Goal: Transaction & Acquisition: Book appointment/travel/reservation

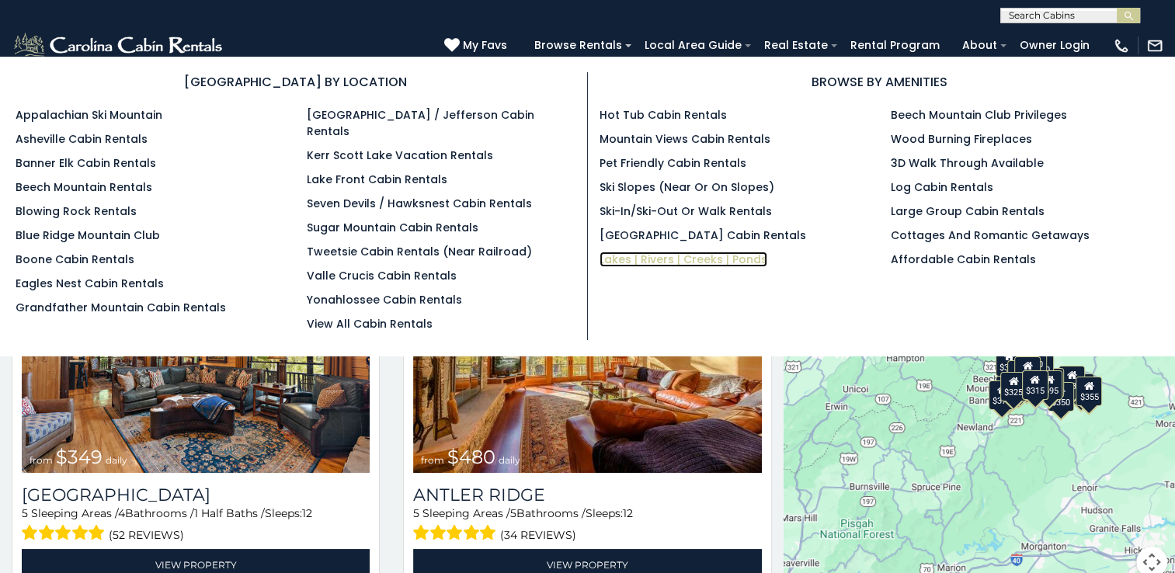
click at [678, 256] on link "Lakes | Rivers | Creeks | Ponds" at bounding box center [684, 260] width 168 height 16
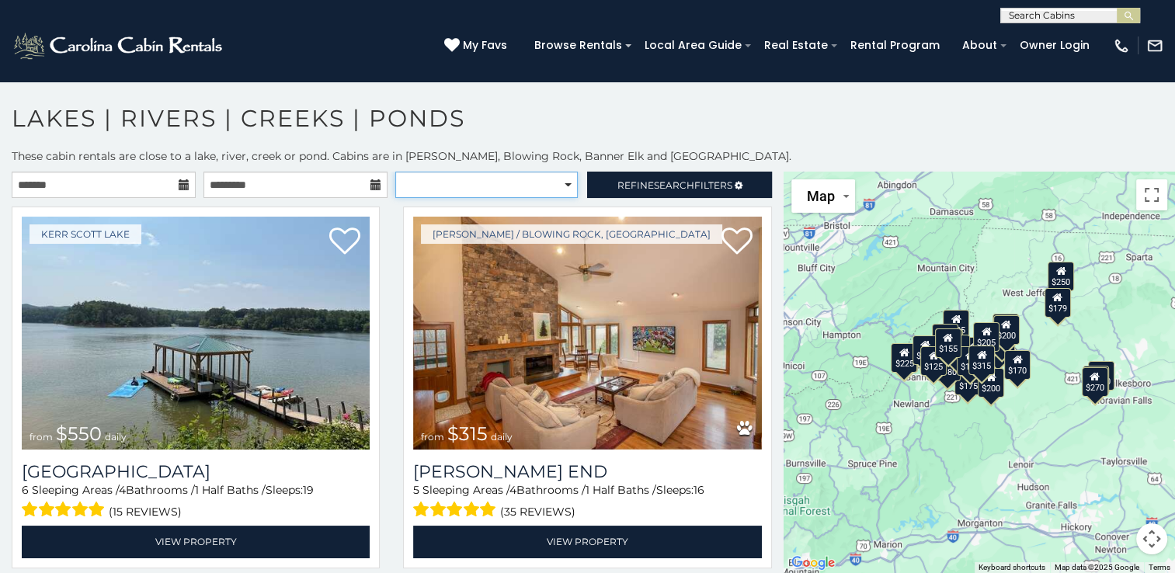
click at [465, 183] on select "**********" at bounding box center [486, 185] width 183 height 26
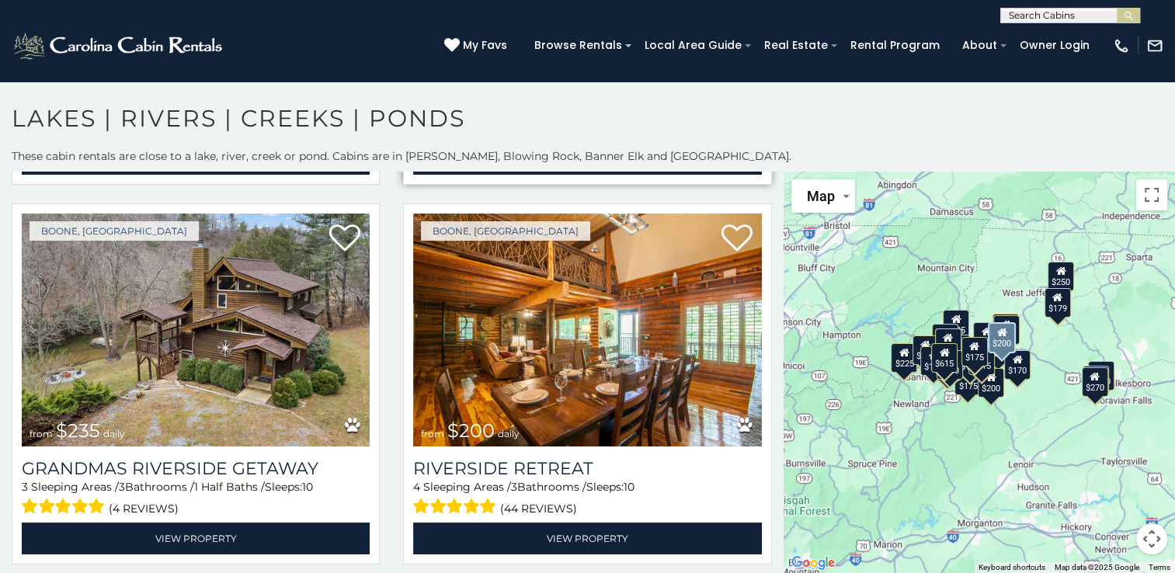
scroll to position [1787, 0]
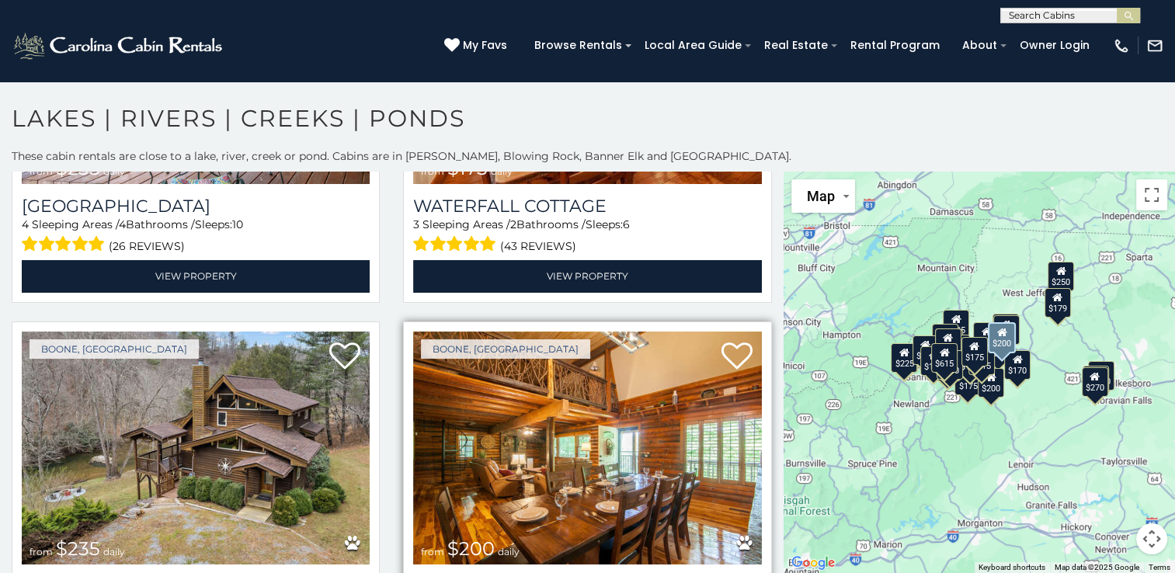
click at [651, 449] on img at bounding box center [587, 448] width 348 height 233
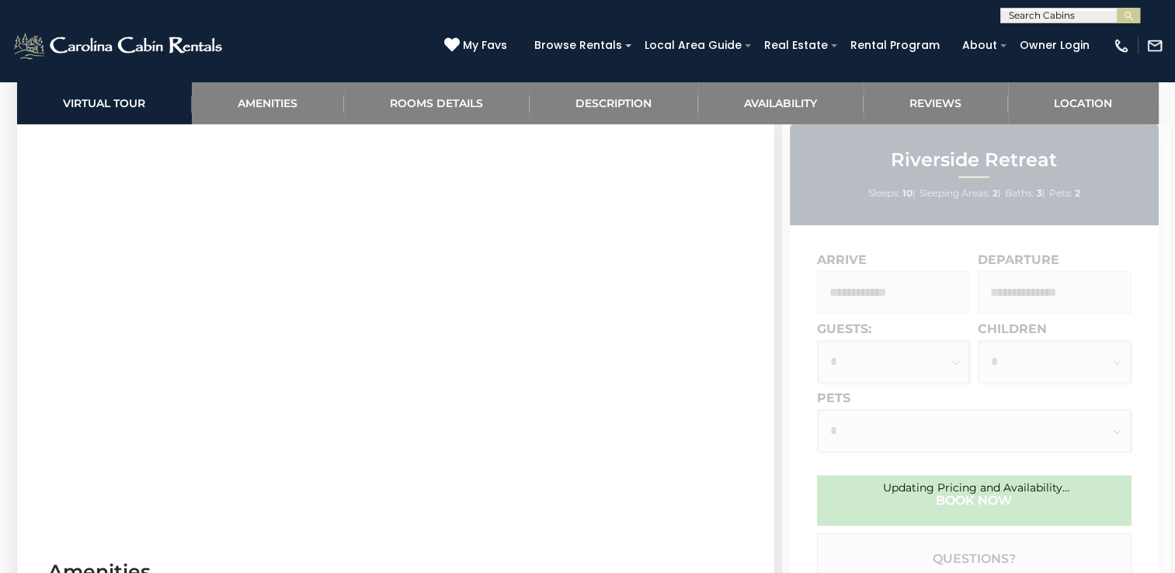
scroll to position [932, 0]
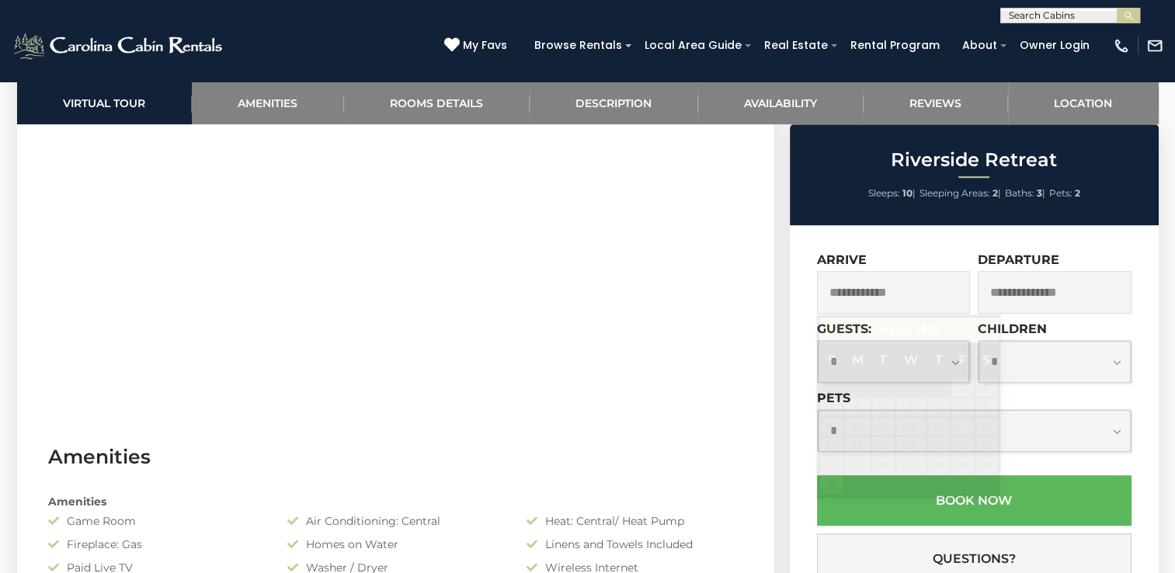
click at [875, 306] on input "text" at bounding box center [894, 292] width 154 height 43
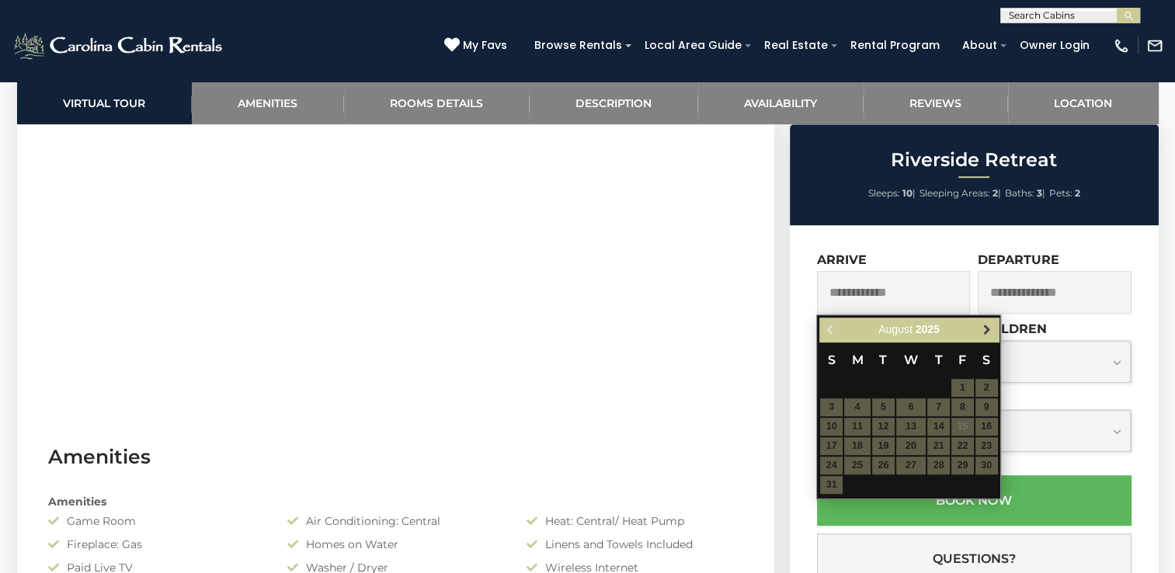
click at [987, 325] on span "Next" at bounding box center [987, 330] width 12 height 12
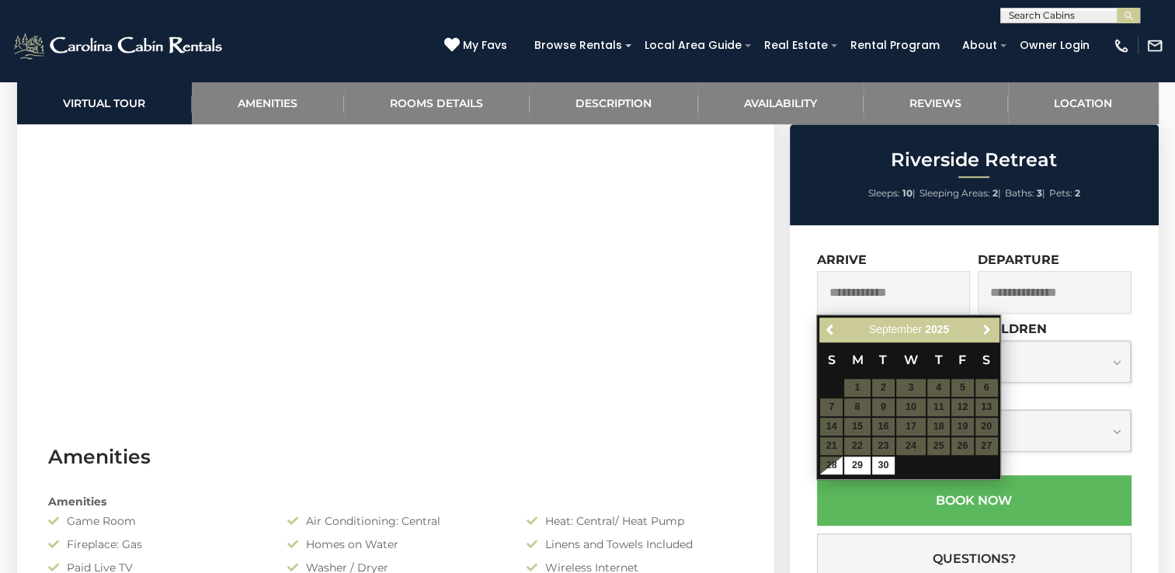
click at [987, 325] on span "Next" at bounding box center [987, 330] width 12 height 12
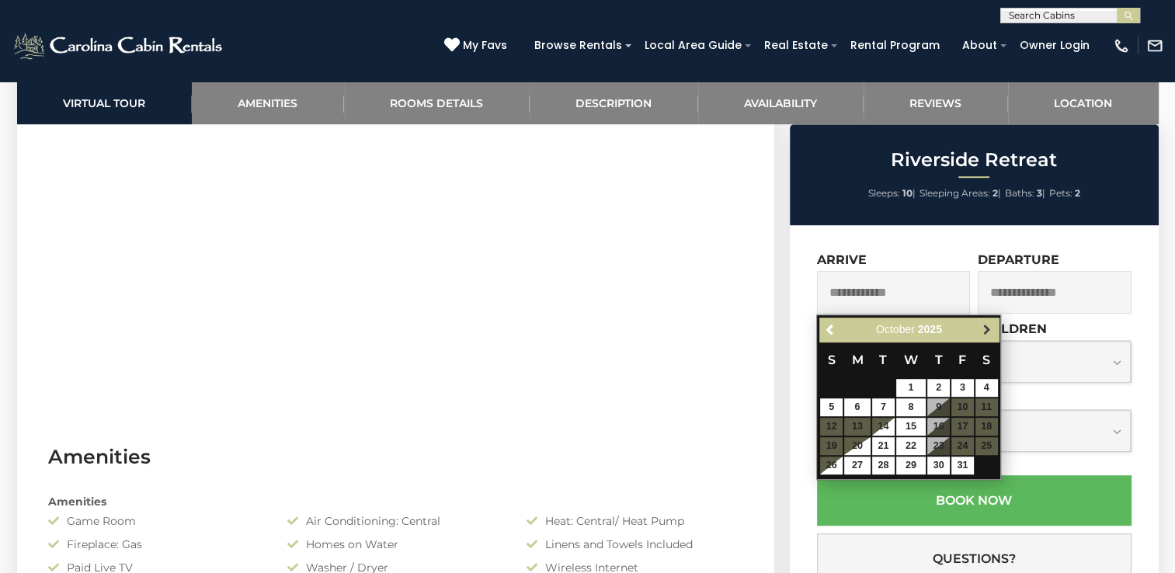
click at [986, 331] on span "Next" at bounding box center [987, 330] width 12 height 12
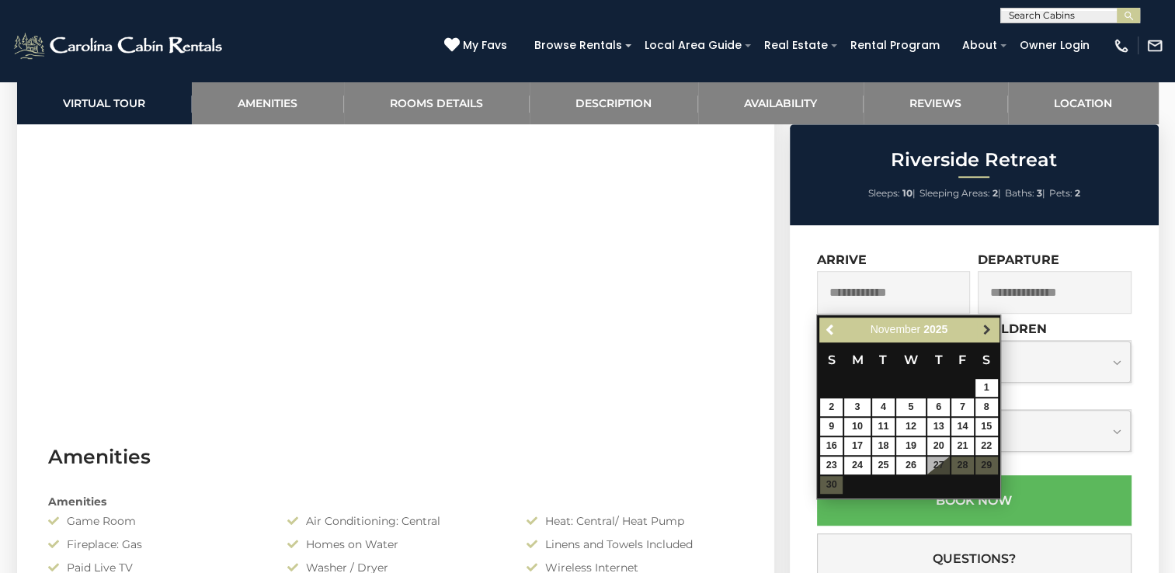
click at [987, 328] on span "Next" at bounding box center [987, 330] width 12 height 12
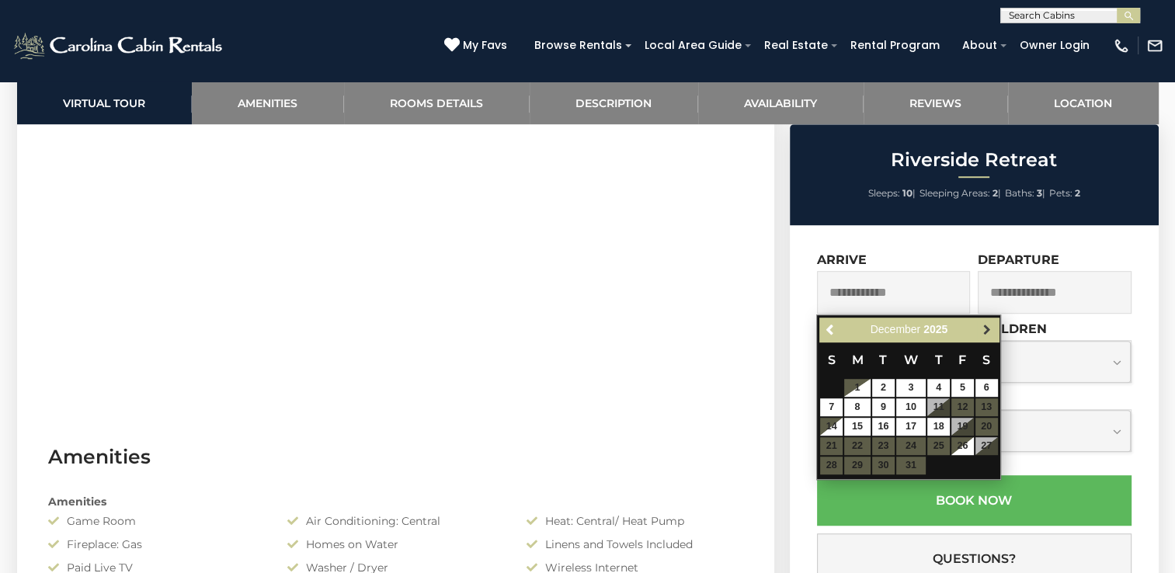
click at [990, 325] on span "Next" at bounding box center [987, 330] width 12 height 12
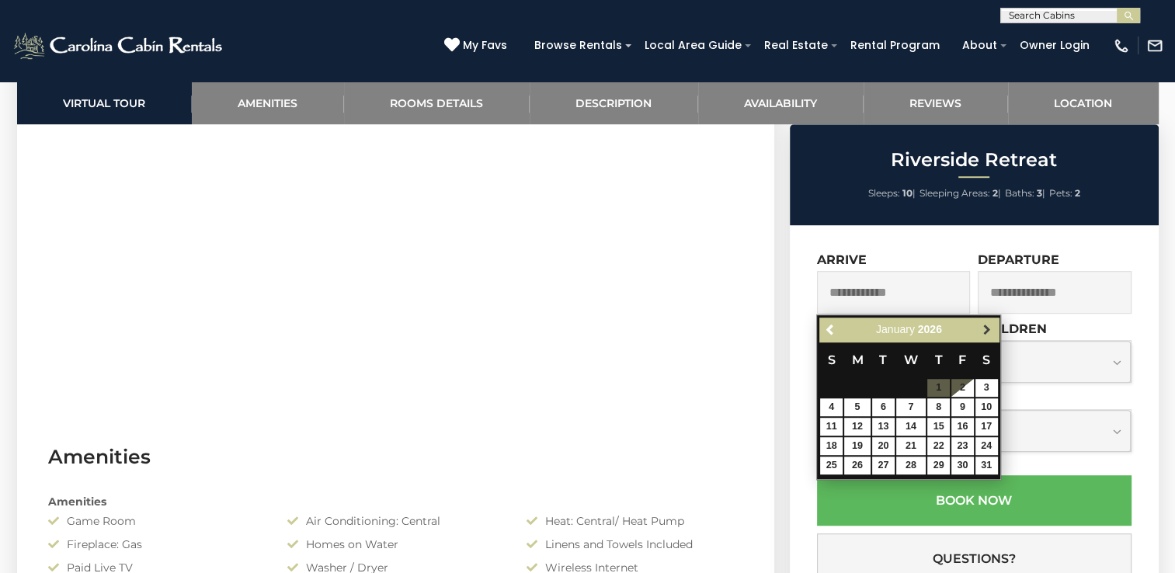
click at [987, 328] on span "Next" at bounding box center [987, 330] width 12 height 12
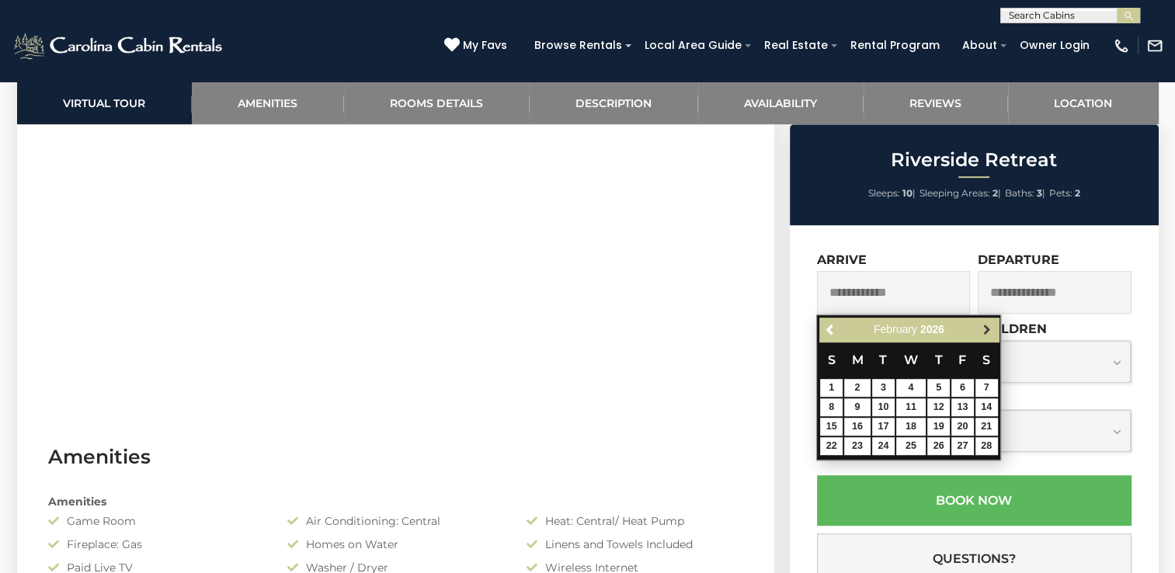
click at [987, 325] on span "Next" at bounding box center [987, 330] width 12 height 12
click at [990, 322] on link "Next" at bounding box center [986, 329] width 19 height 19
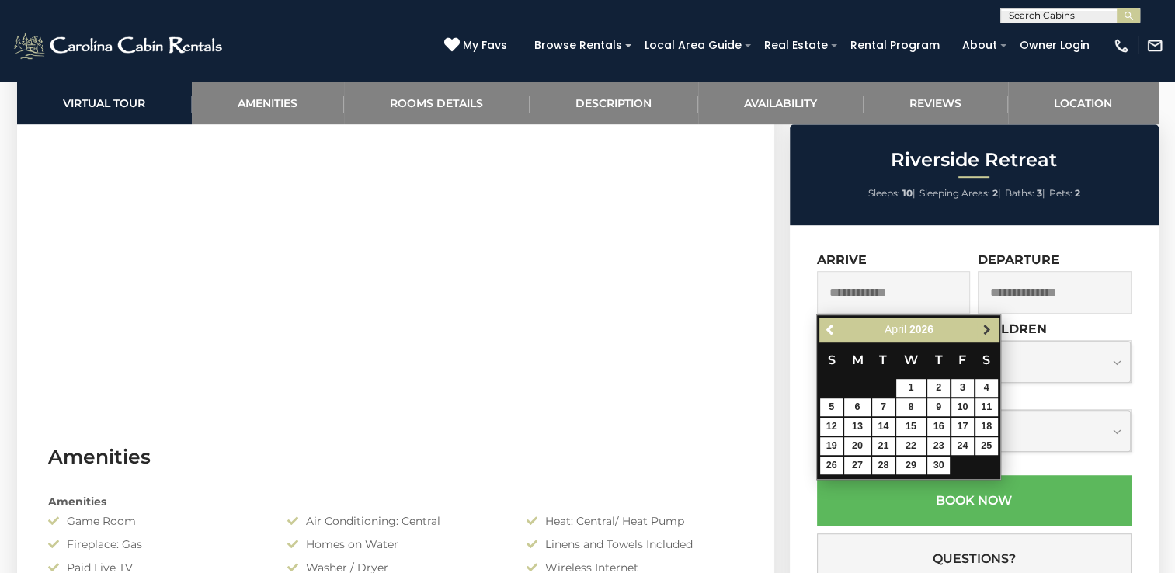
click at [987, 325] on span "Next" at bounding box center [987, 330] width 12 height 12
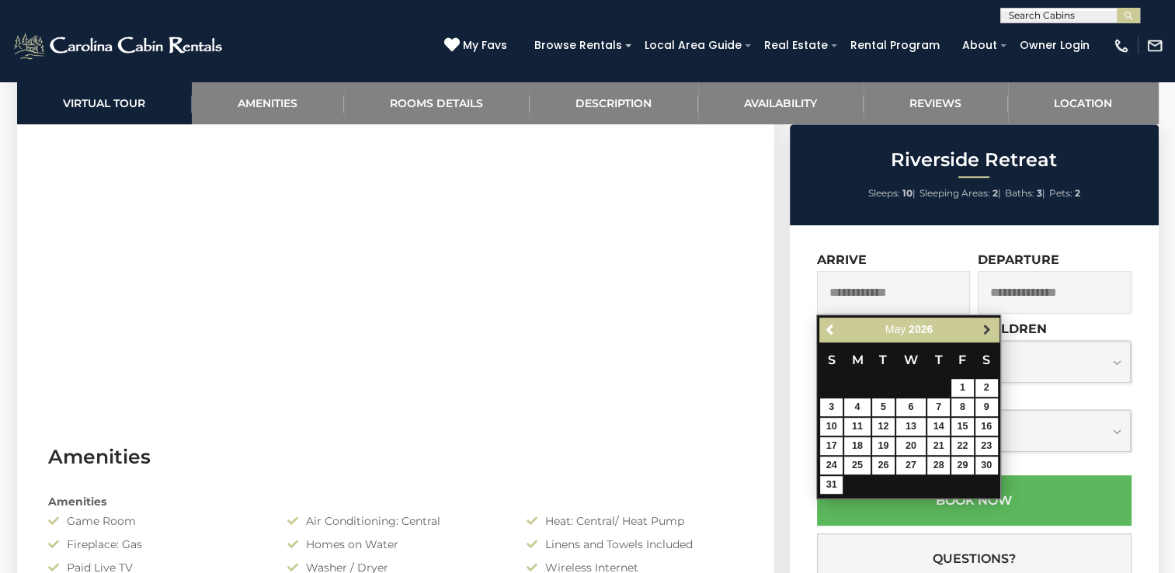
click at [989, 325] on span "Next" at bounding box center [987, 330] width 12 height 12
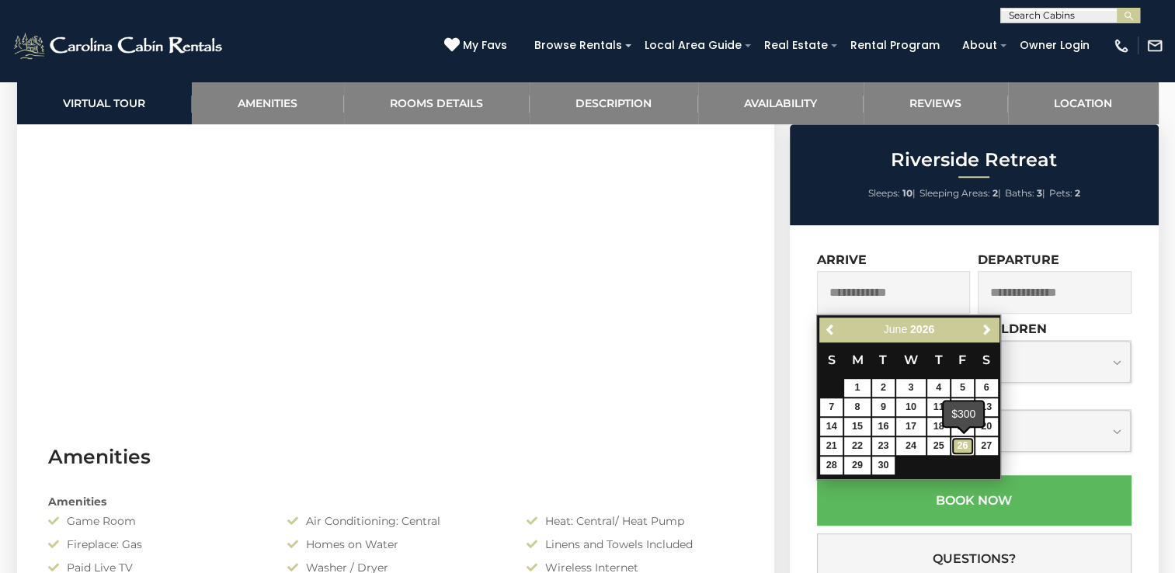
click at [960, 442] on link "26" at bounding box center [963, 446] width 23 height 18
type input "**********"
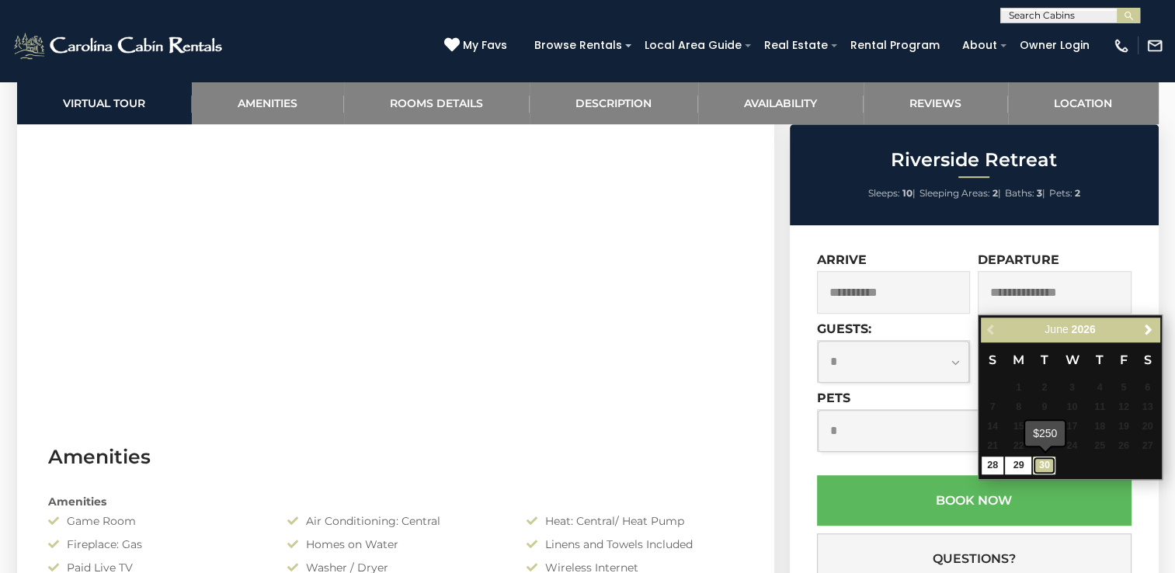
click at [1048, 462] on link "30" at bounding box center [1044, 466] width 23 height 18
type input "**********"
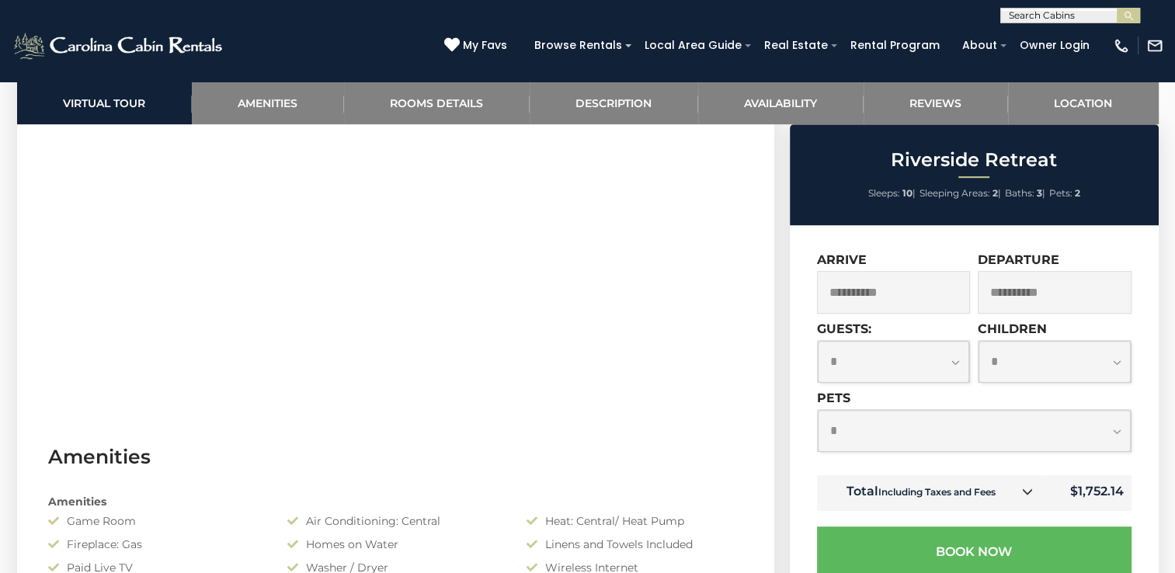
scroll to position [1321, 0]
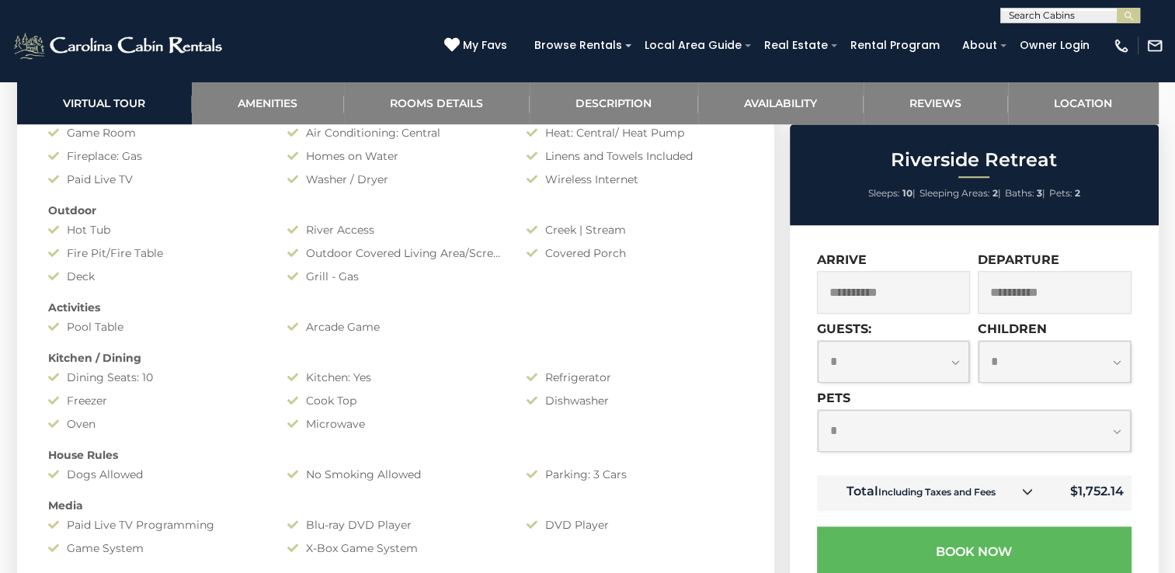
click at [1029, 491] on icon at bounding box center [1027, 491] width 11 height 11
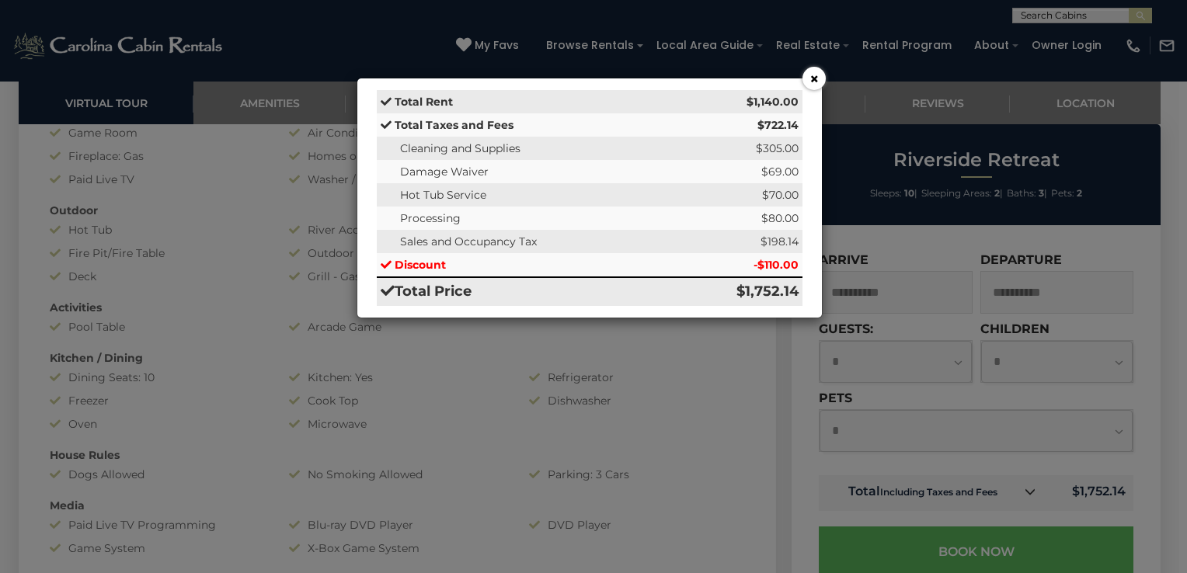
click at [817, 79] on button "×" at bounding box center [813, 78] width 23 height 23
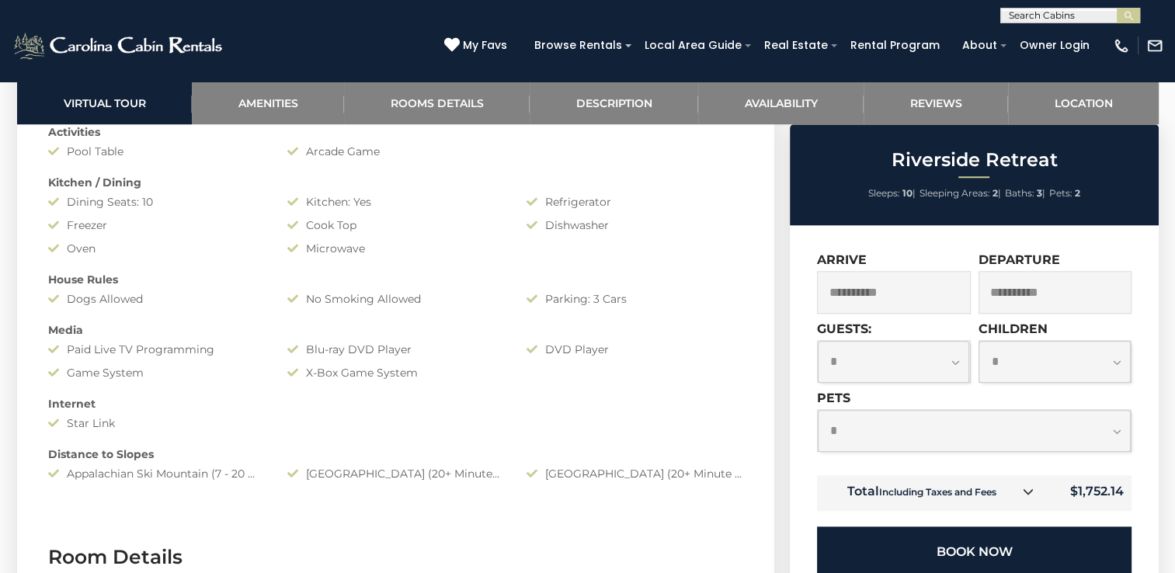
scroll to position [1942, 0]
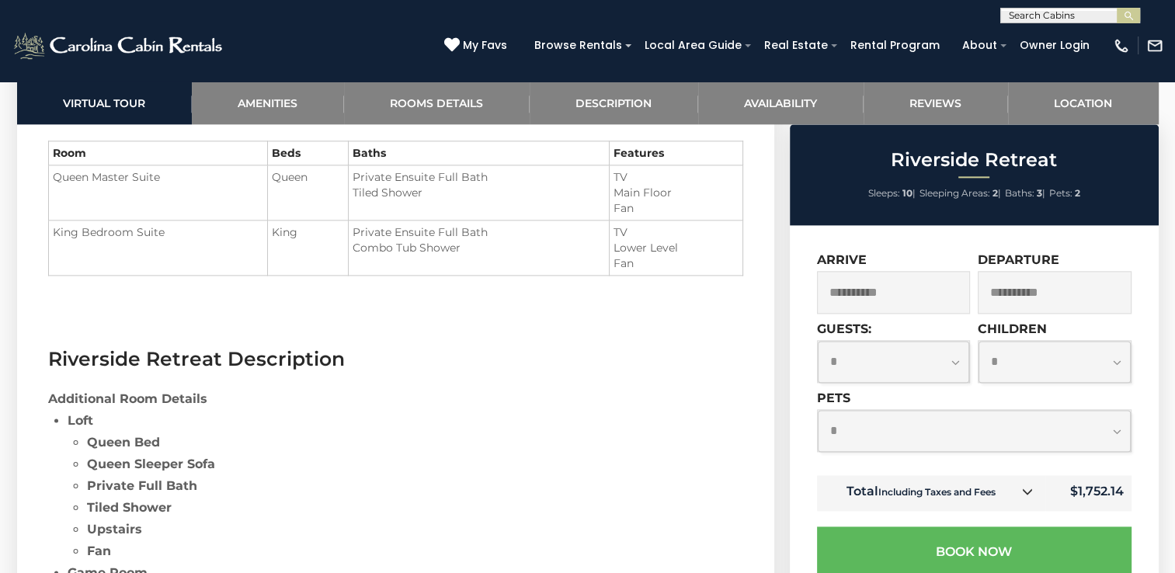
click at [923, 298] on input "**********" at bounding box center [894, 292] width 154 height 43
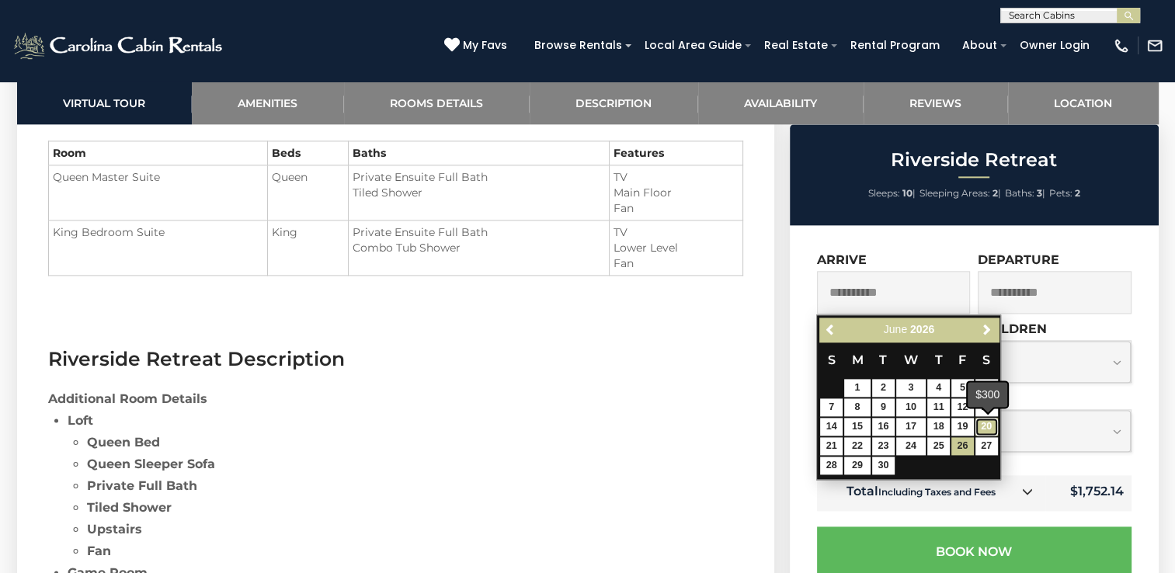
click at [988, 424] on link "20" at bounding box center [987, 427] width 23 height 18
type input "**********"
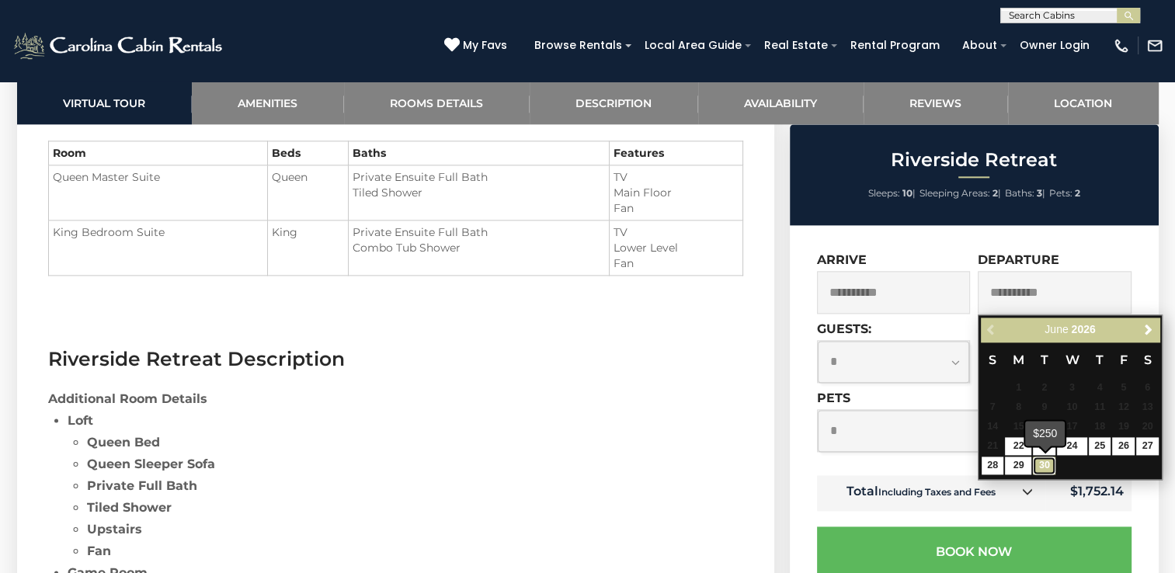
click at [1043, 468] on link "30" at bounding box center [1044, 466] width 23 height 18
type input "**********"
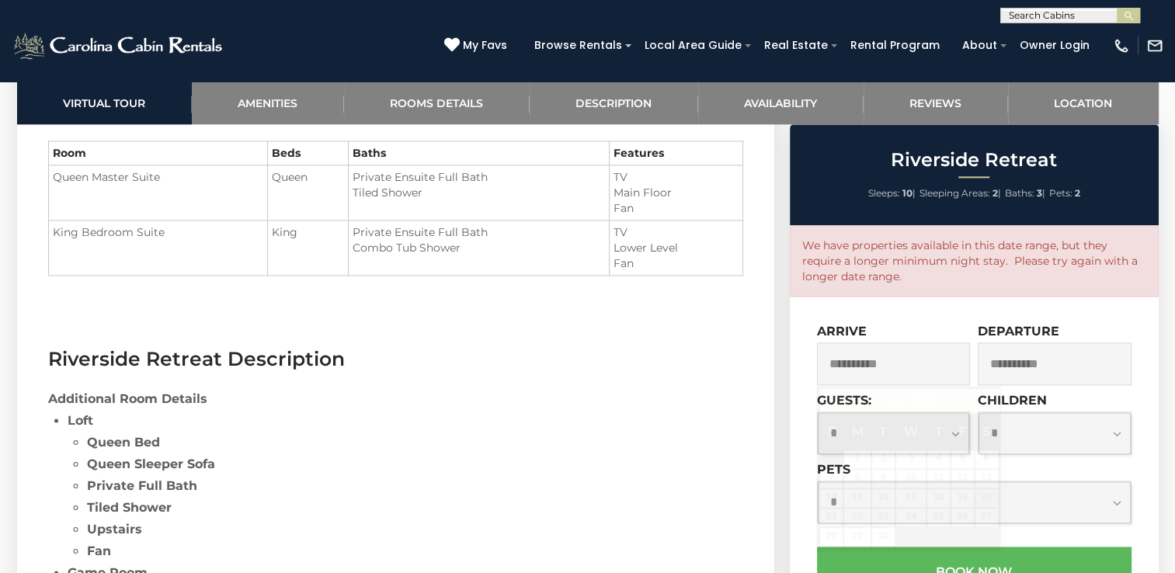
click at [924, 371] on input "**********" at bounding box center [894, 364] width 154 height 43
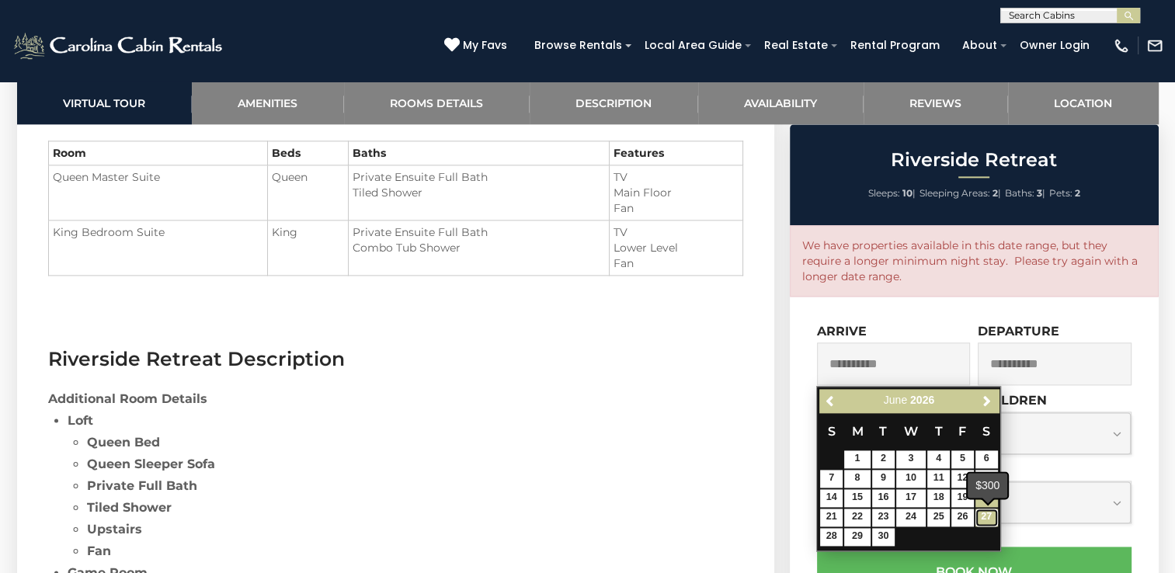
click at [991, 517] on link "27" at bounding box center [987, 518] width 23 height 18
type input "**********"
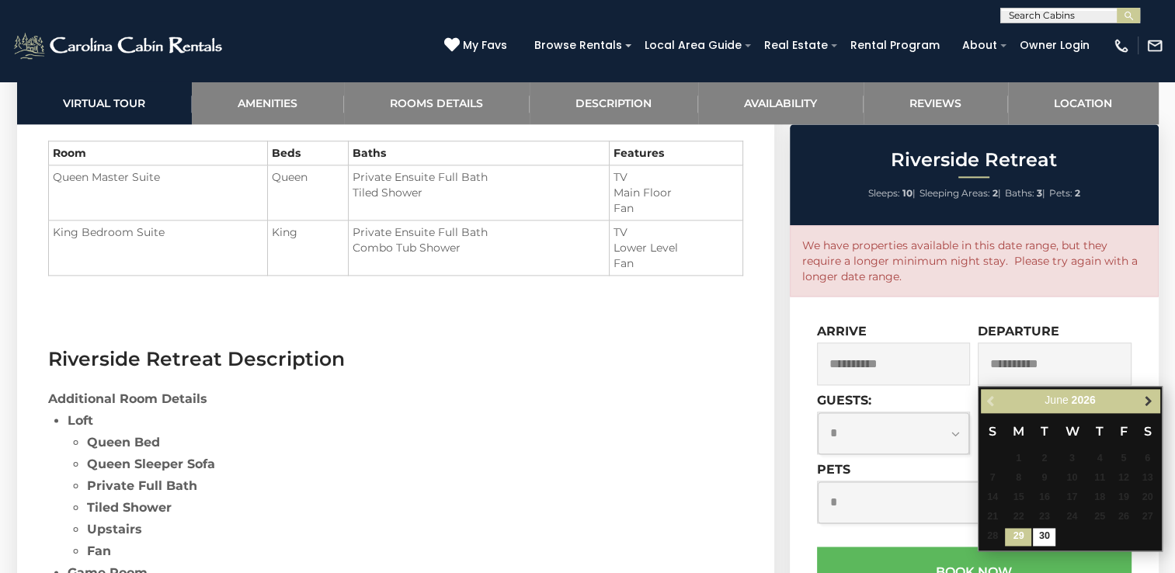
click at [1142, 396] on span "Next" at bounding box center [1148, 401] width 12 height 12
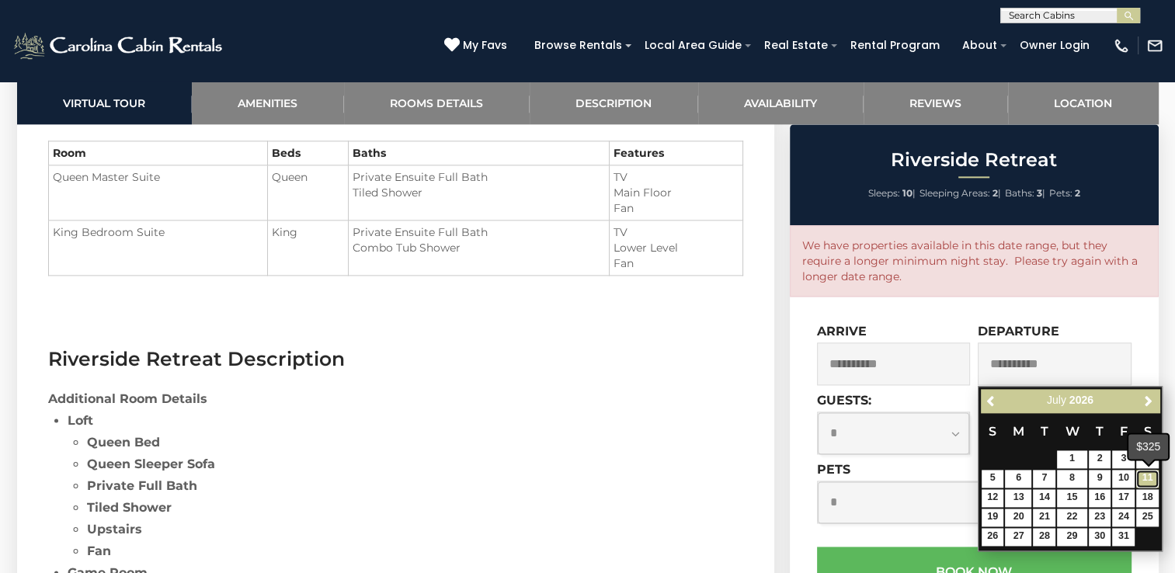
click at [1146, 478] on link "11" at bounding box center [1147, 479] width 23 height 18
type input "**********"
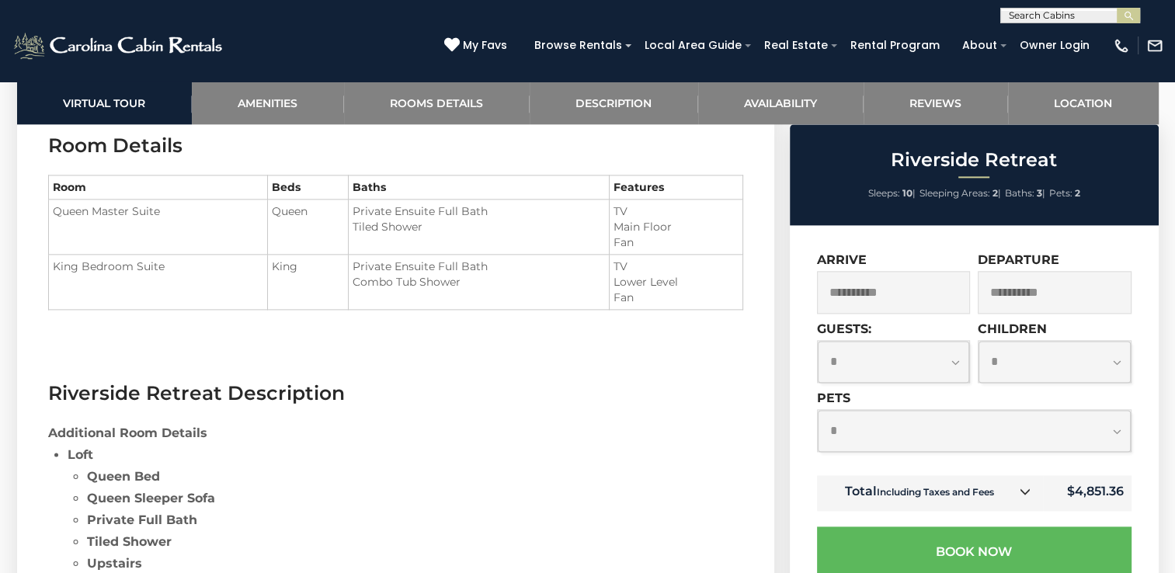
scroll to position [2020, 0]
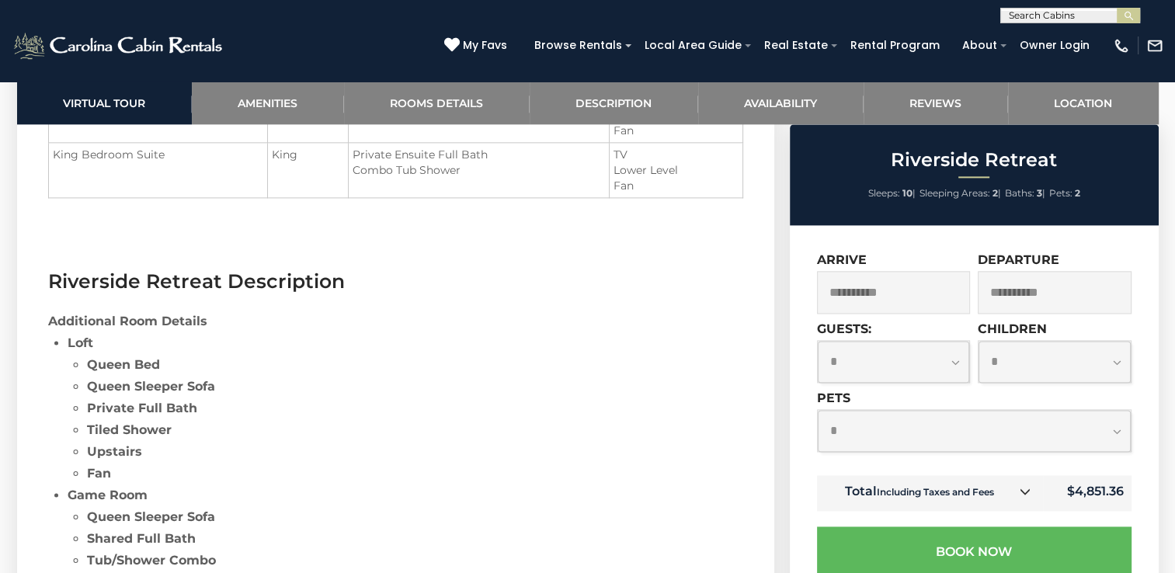
click at [1026, 492] on icon at bounding box center [1025, 491] width 11 height 11
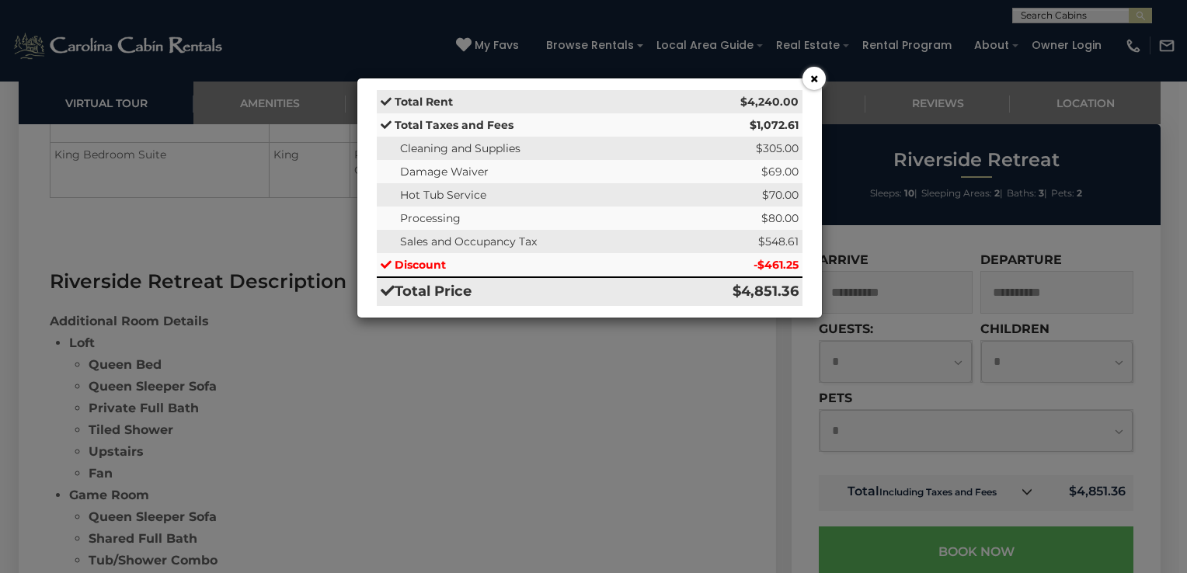
click at [817, 77] on button "×" at bounding box center [813, 78] width 23 height 23
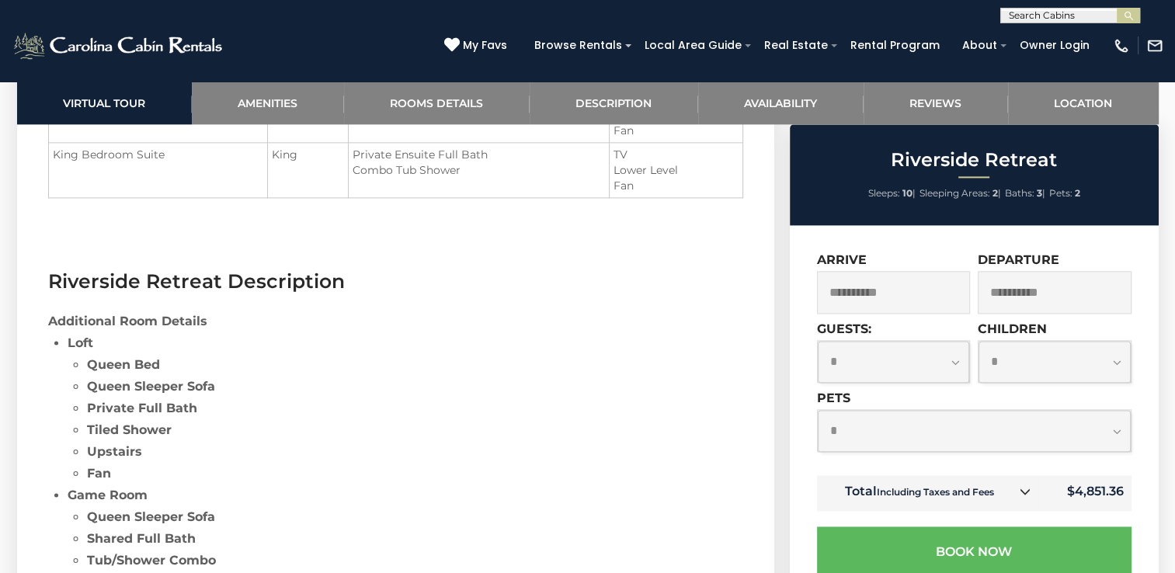
click at [920, 291] on input "**********" at bounding box center [894, 292] width 154 height 43
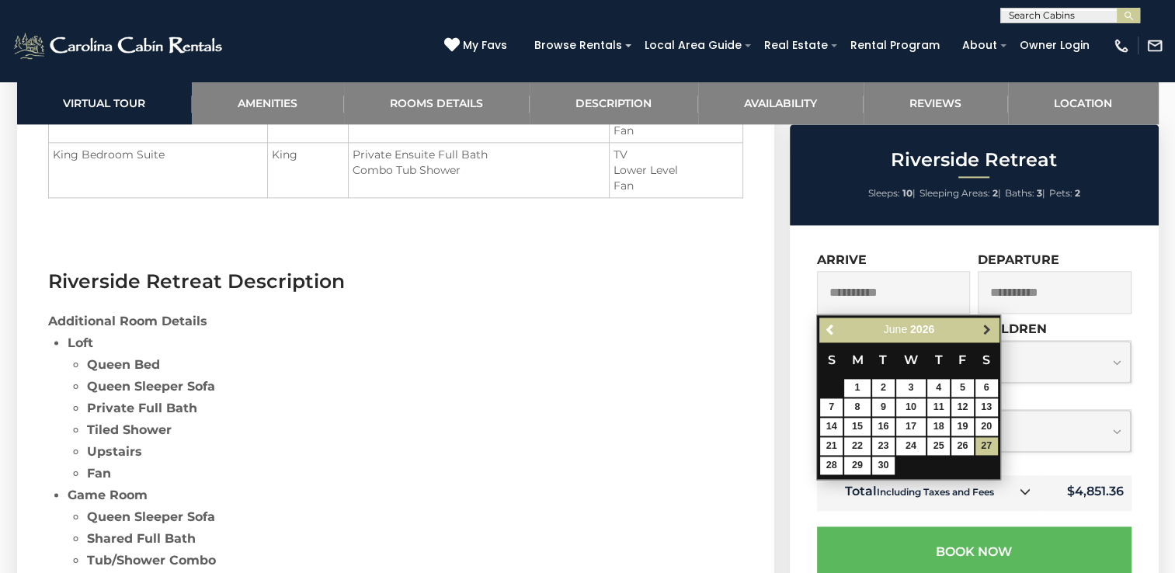
click at [986, 329] on span "Next" at bounding box center [987, 330] width 12 height 12
click at [910, 385] on link "1" at bounding box center [911, 388] width 30 height 18
type input "**********"
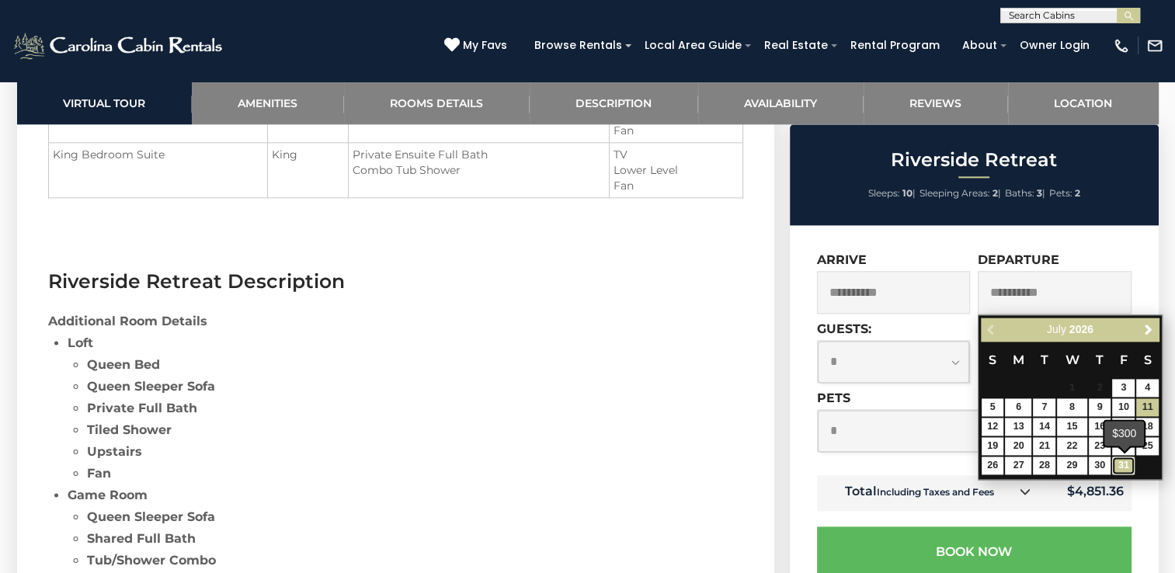
click at [1120, 464] on link "31" at bounding box center [1123, 466] width 23 height 18
type input "**********"
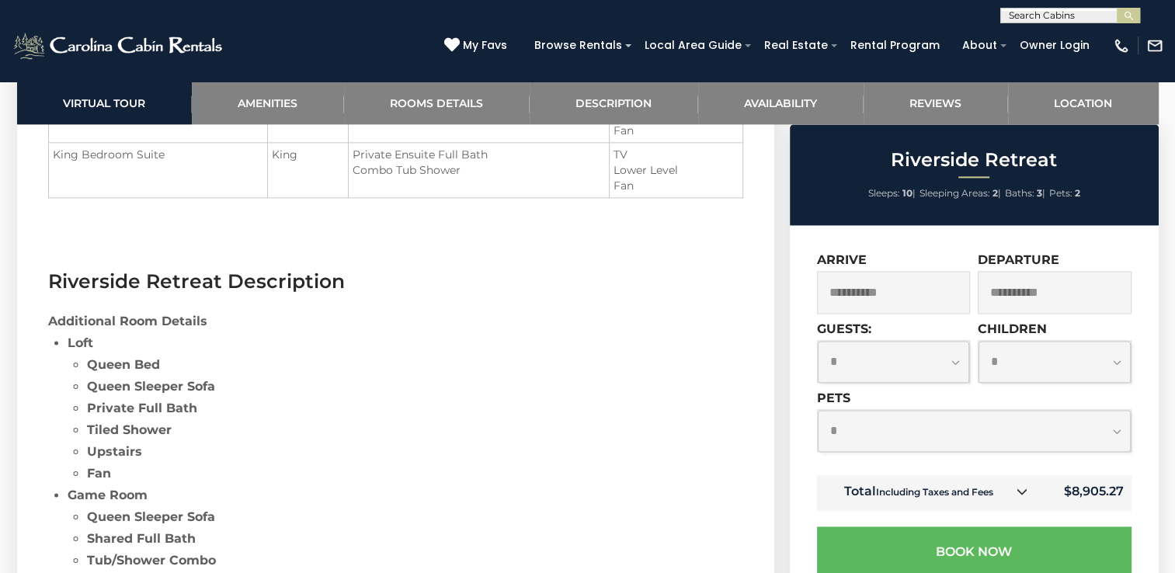
scroll to position [2330, 0]
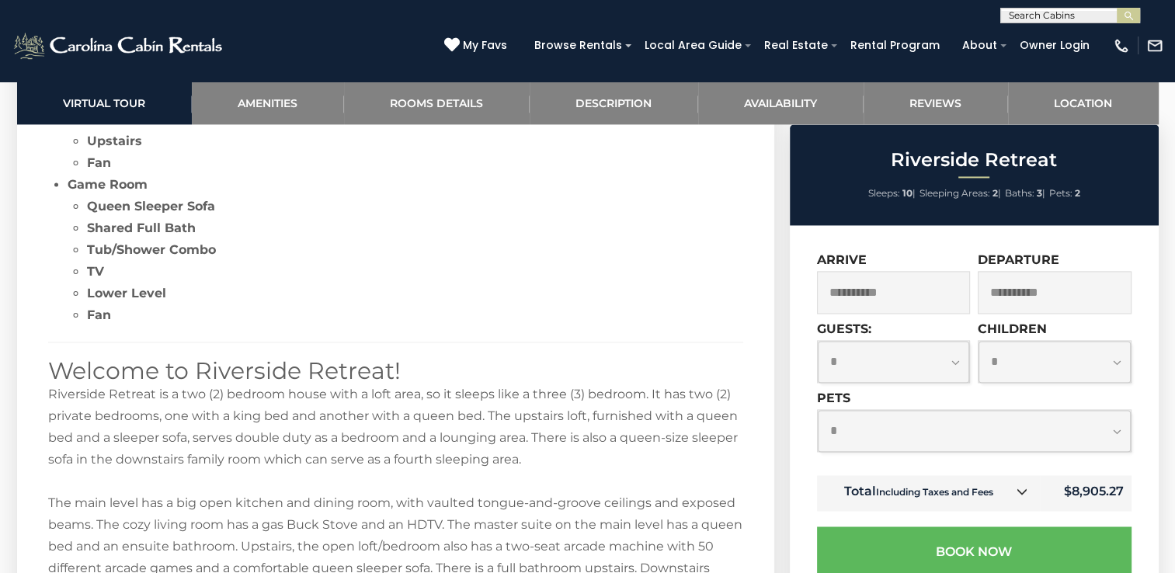
click at [1020, 494] on icon at bounding box center [1022, 491] width 11 height 11
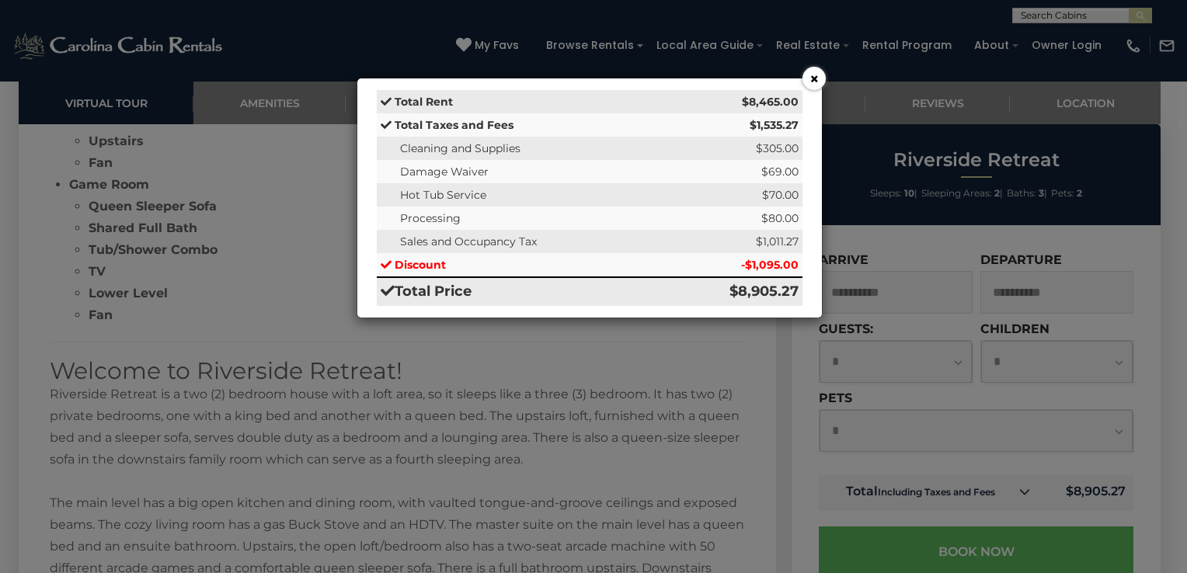
click at [814, 77] on button "×" at bounding box center [813, 78] width 23 height 23
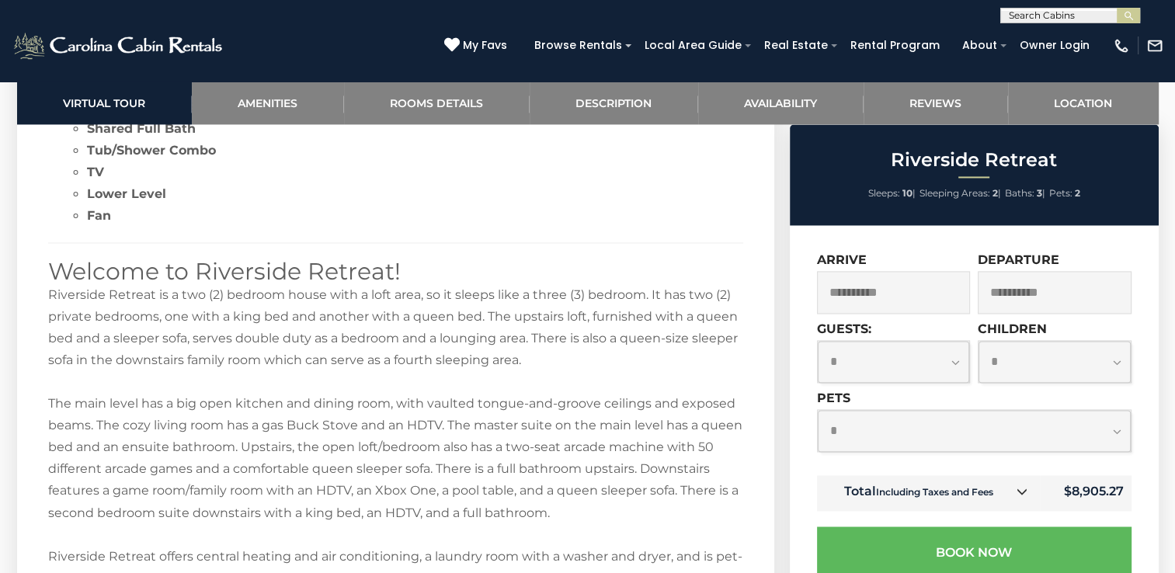
scroll to position [2563, 0]
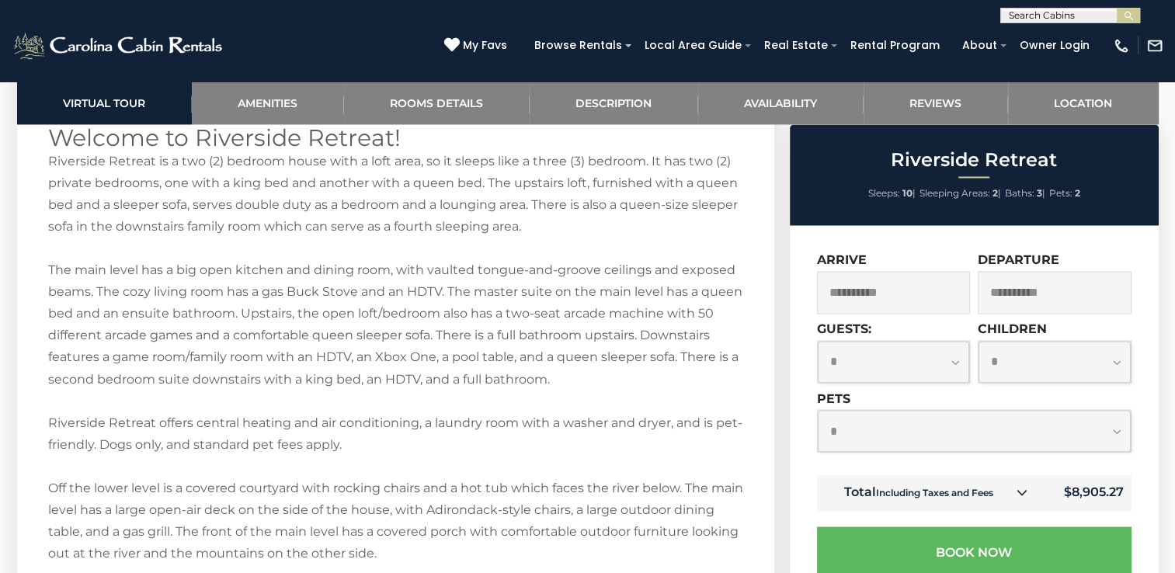
click at [934, 287] on input "**********" at bounding box center [894, 292] width 154 height 43
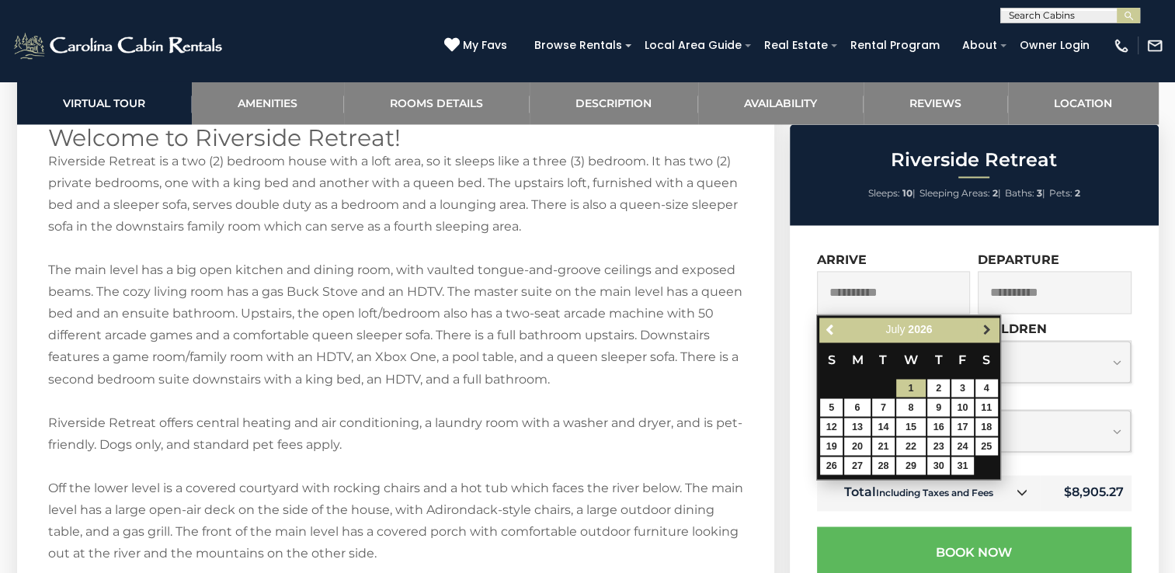
click at [988, 331] on span "Next" at bounding box center [987, 330] width 12 height 12
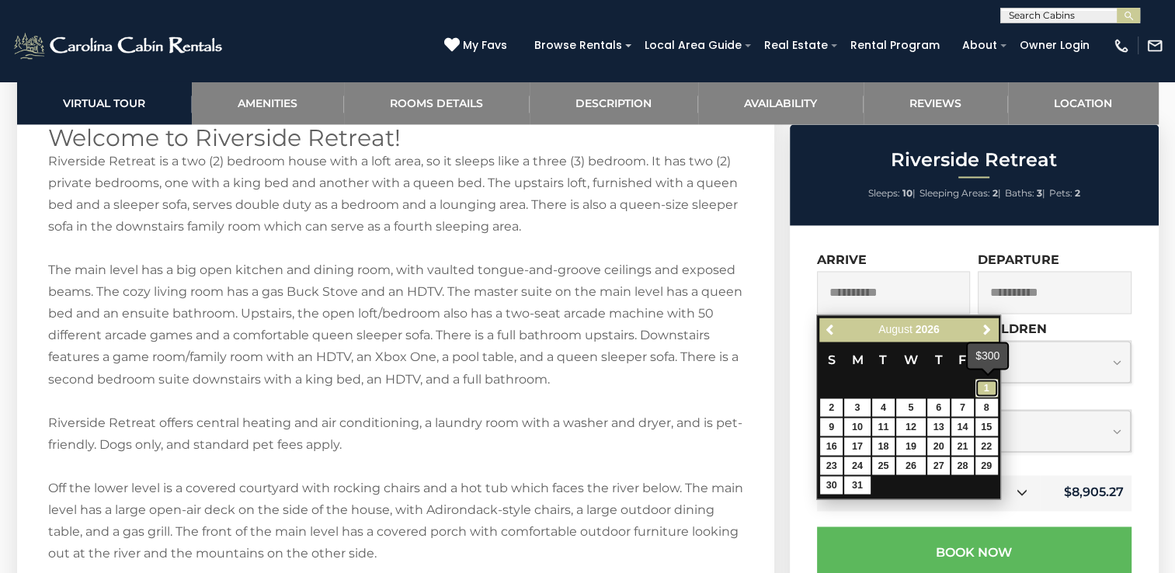
click at [991, 387] on link "1" at bounding box center [987, 388] width 23 height 18
type input "**********"
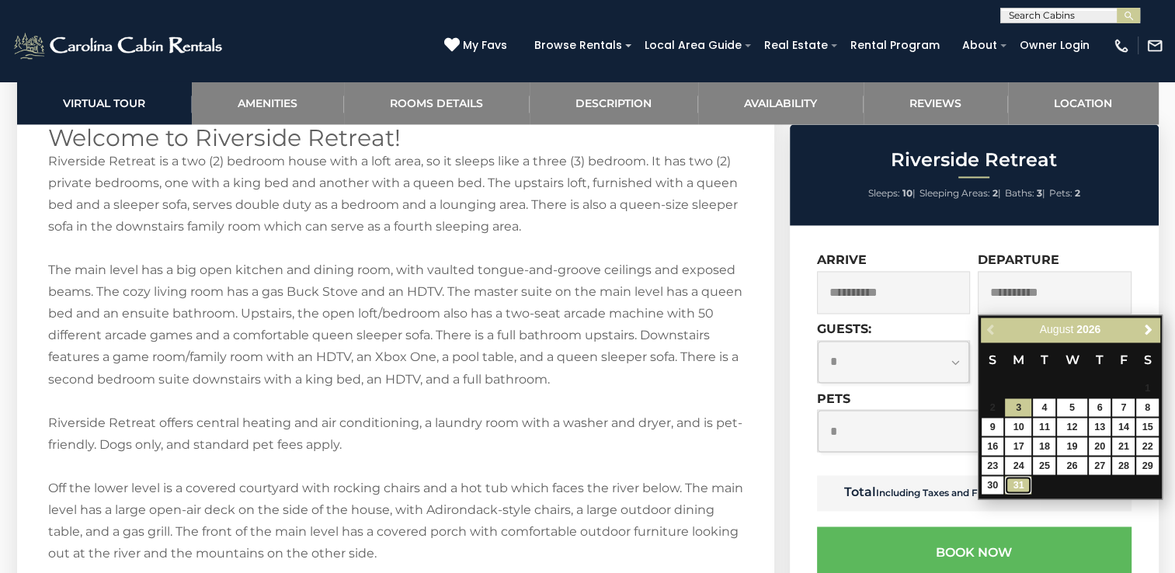
click at [1021, 489] on link "31" at bounding box center [1018, 485] width 26 height 18
type input "**********"
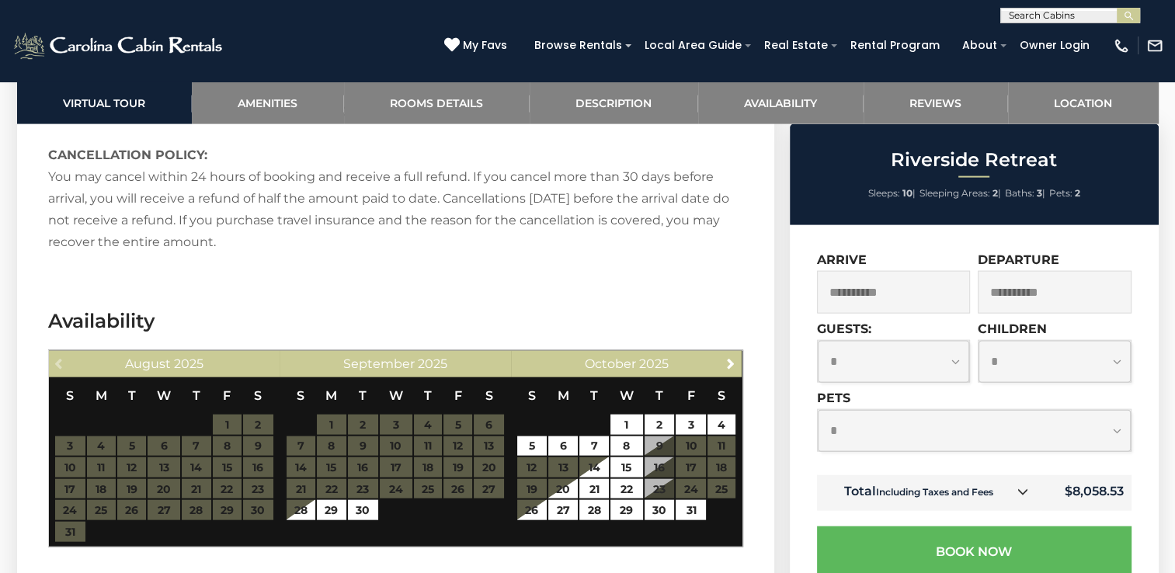
scroll to position [3418, 0]
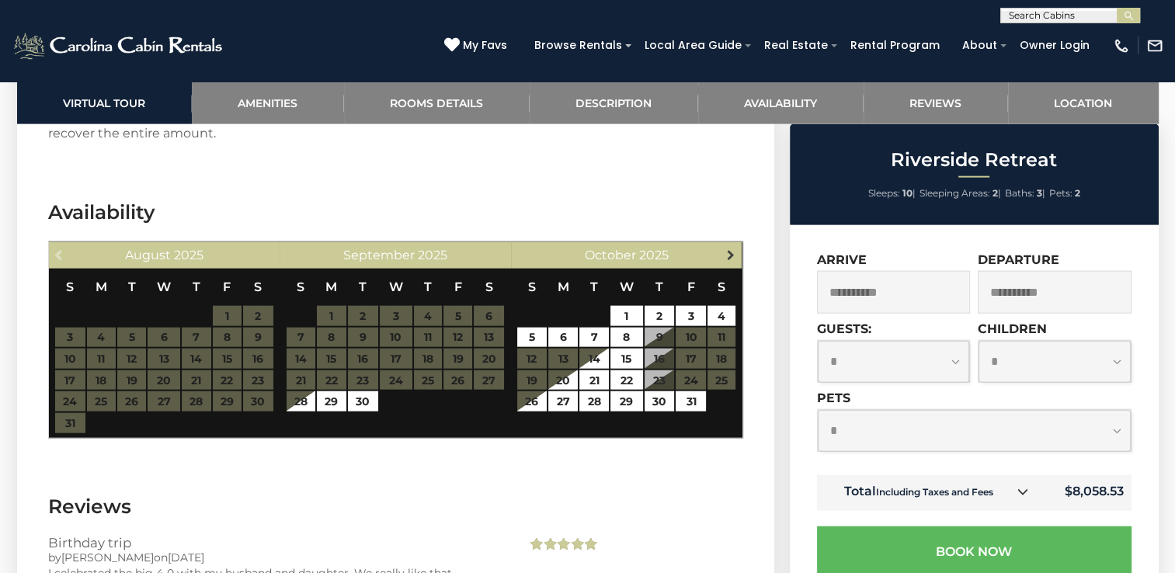
click at [730, 249] on span "Next" at bounding box center [731, 255] width 12 height 12
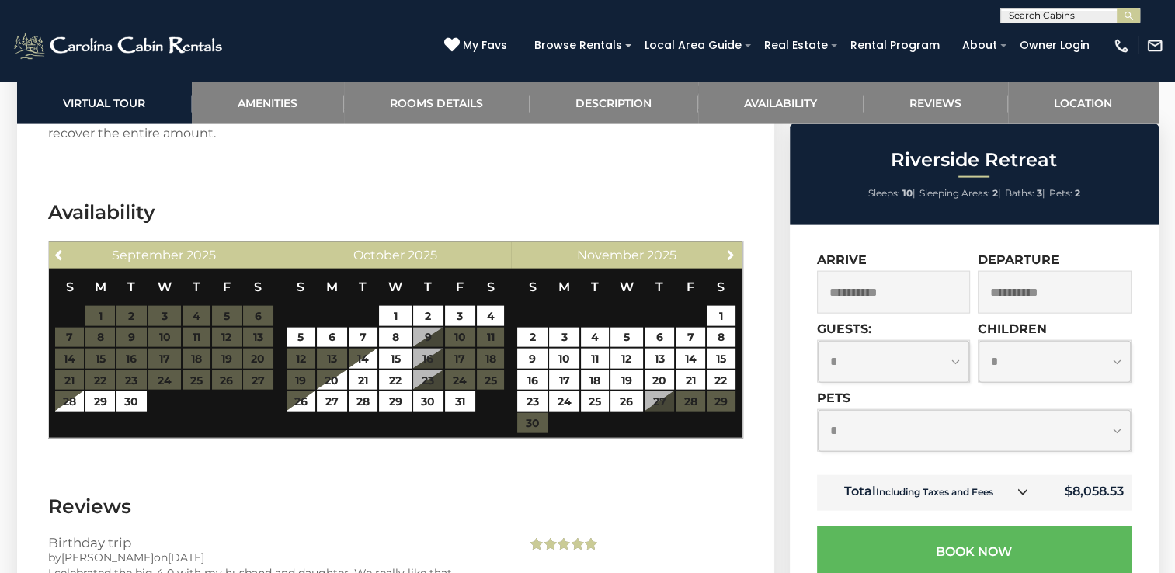
click at [730, 249] on span "Next" at bounding box center [731, 255] width 12 height 12
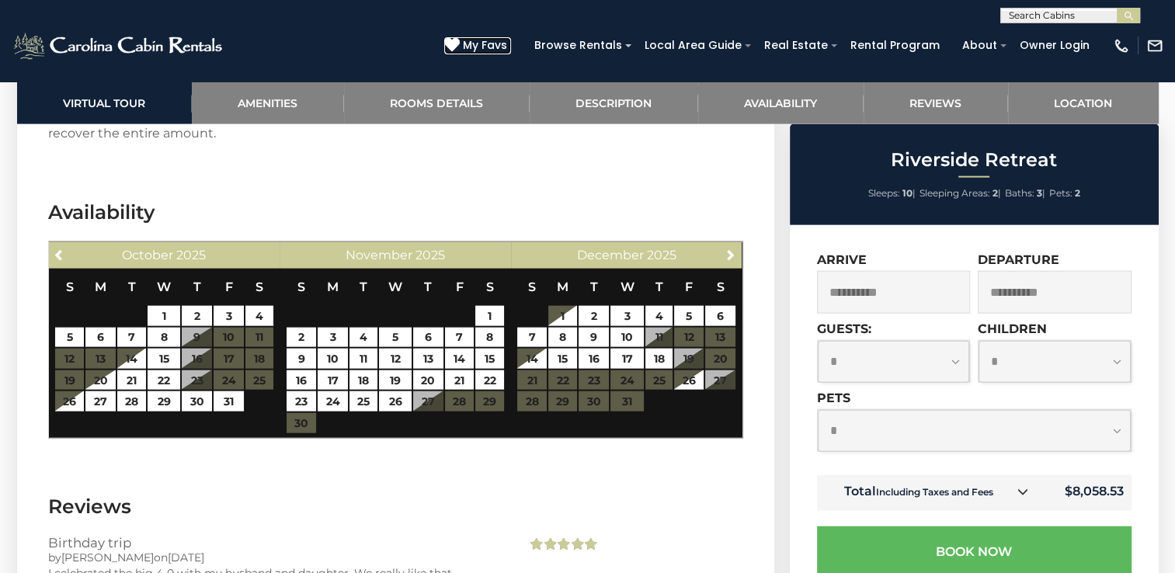
click at [497, 43] on span "My Favs" at bounding box center [485, 45] width 44 height 16
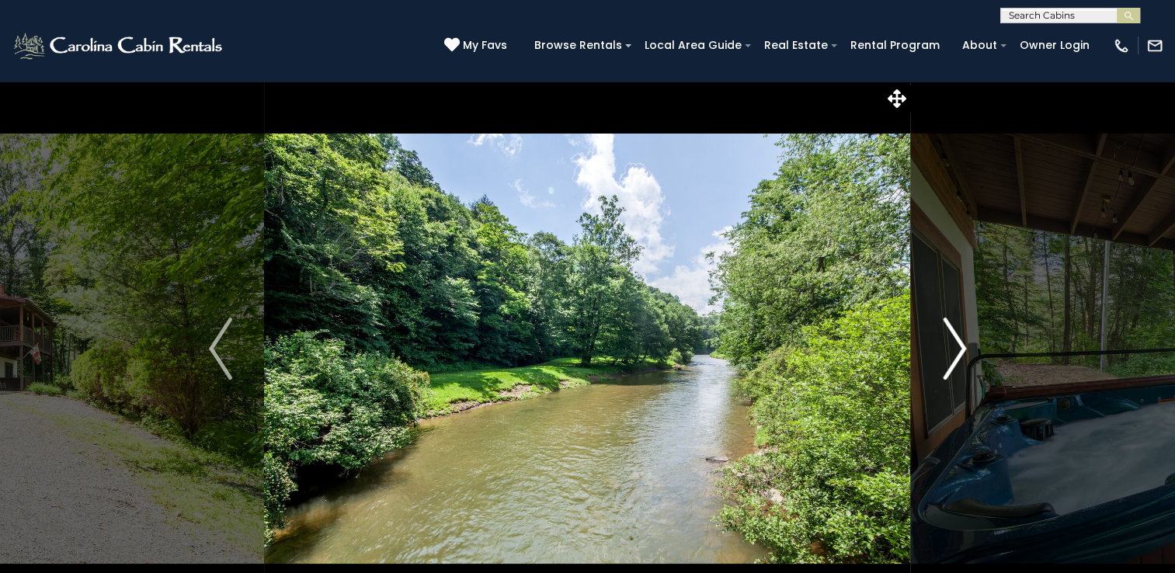
click at [955, 358] on img "Next" at bounding box center [954, 349] width 23 height 62
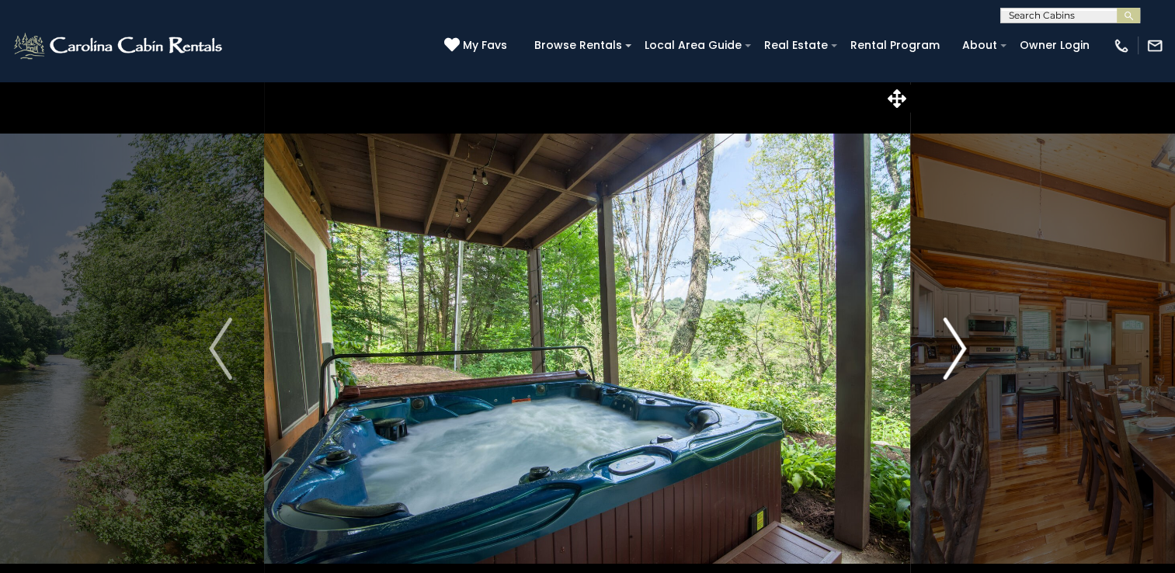
click at [955, 358] on img "Next" at bounding box center [954, 349] width 23 height 62
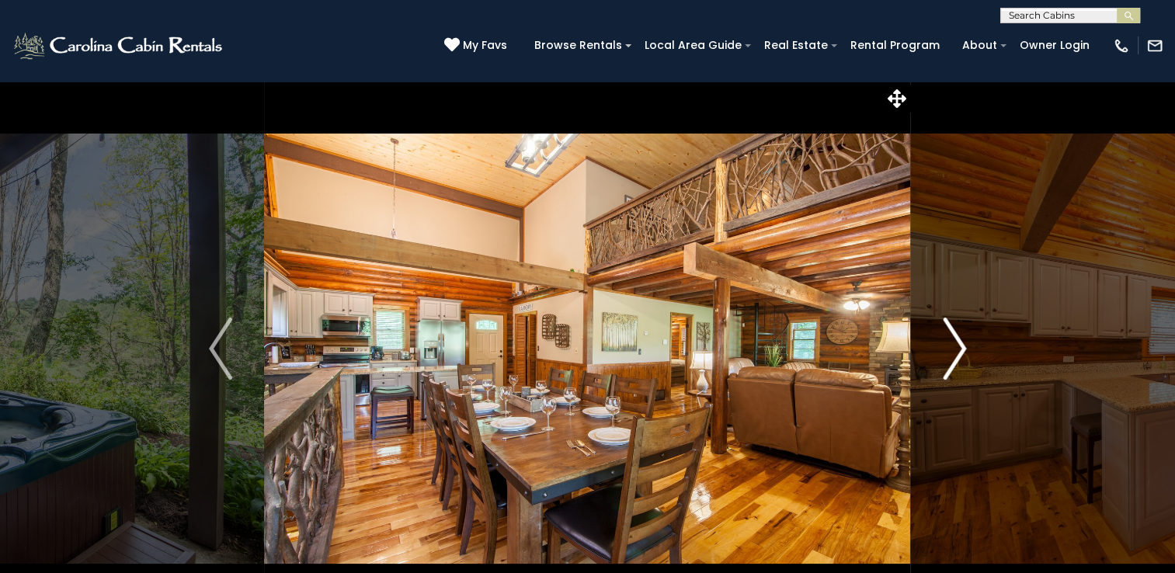
click at [955, 358] on img "Next" at bounding box center [954, 349] width 23 height 62
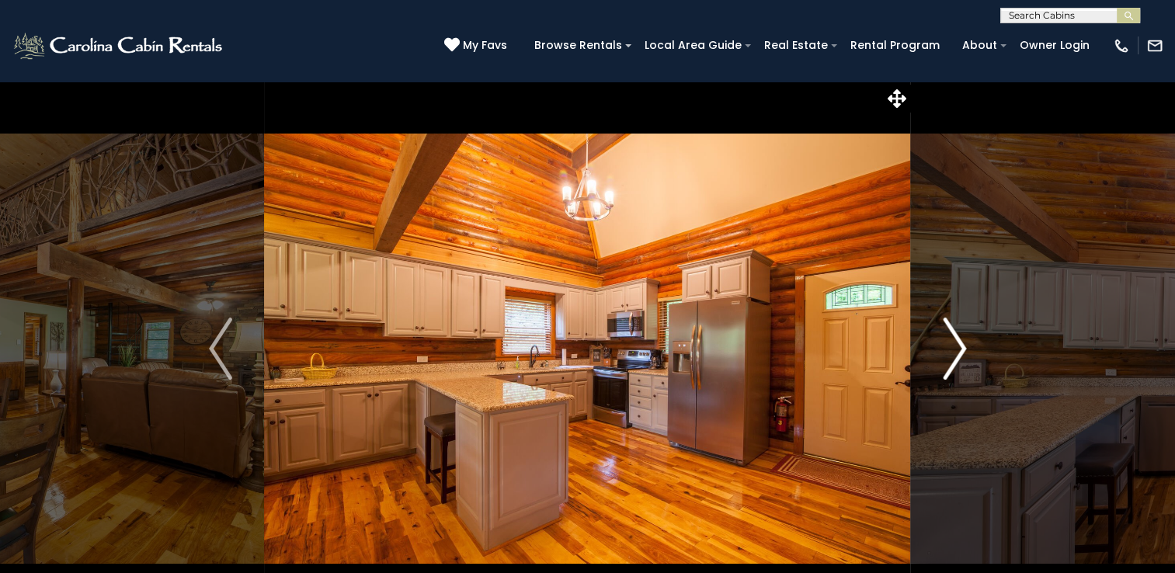
click at [955, 358] on img "Next" at bounding box center [954, 349] width 23 height 62
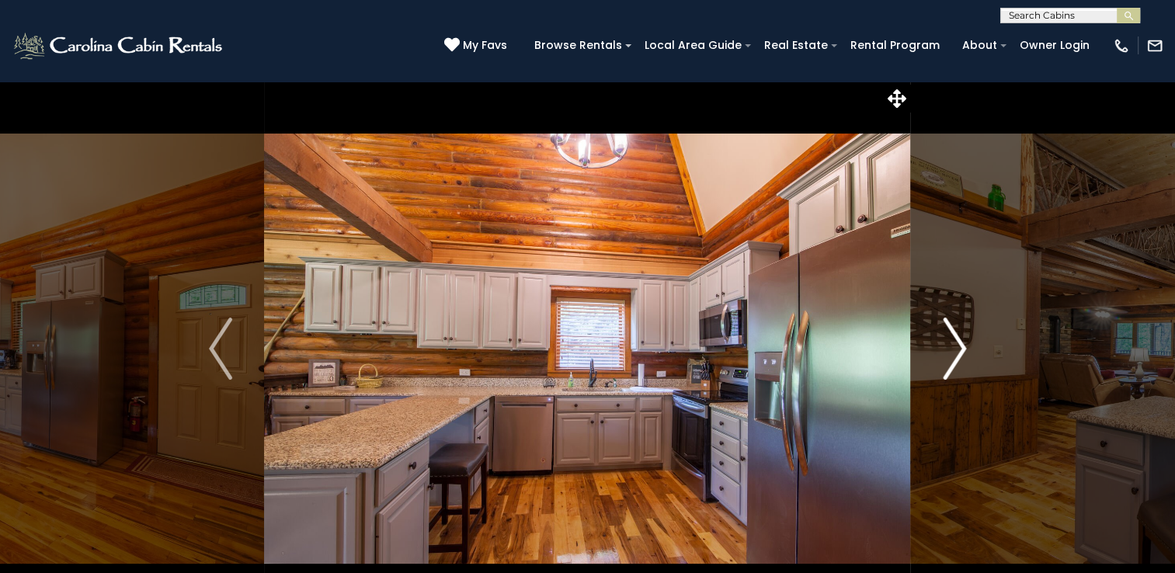
click at [955, 358] on img "Next" at bounding box center [954, 349] width 23 height 62
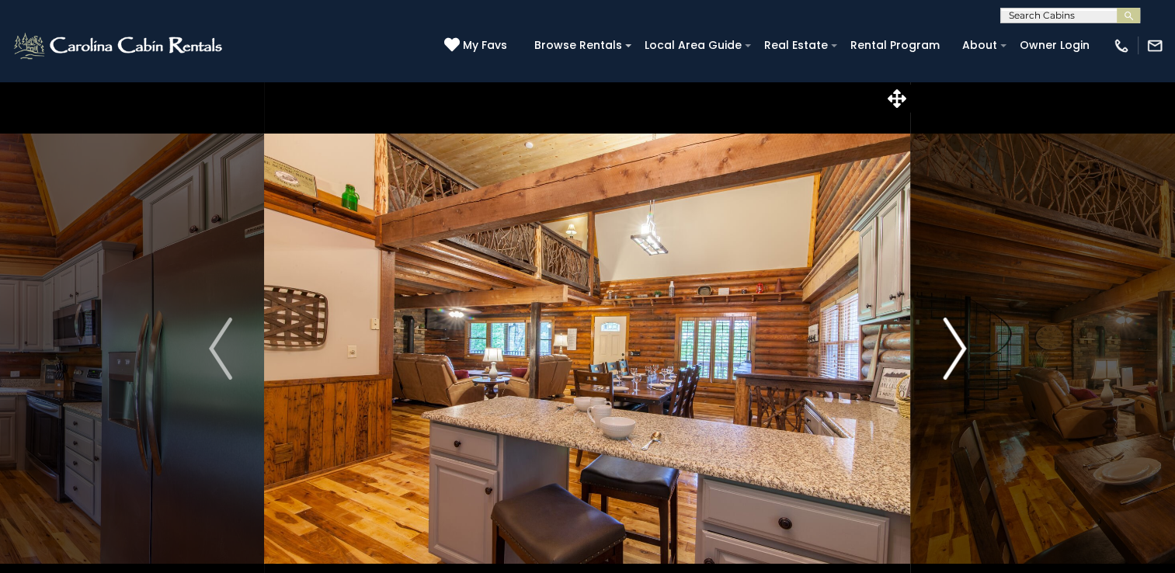
click at [955, 359] on img "Next" at bounding box center [954, 349] width 23 height 62
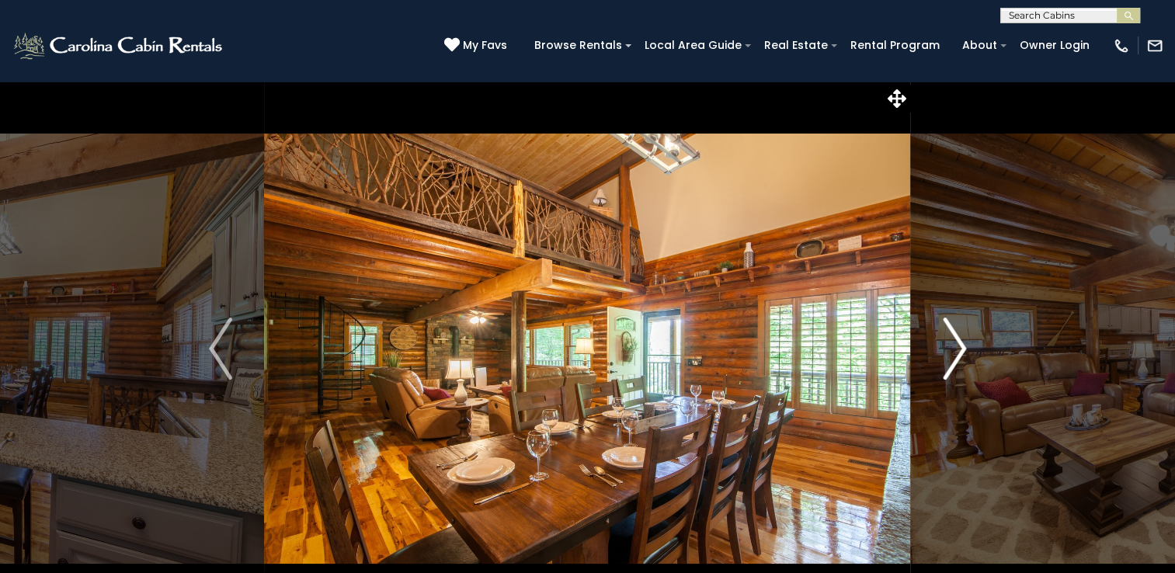
click at [955, 359] on img "Next" at bounding box center [954, 349] width 23 height 62
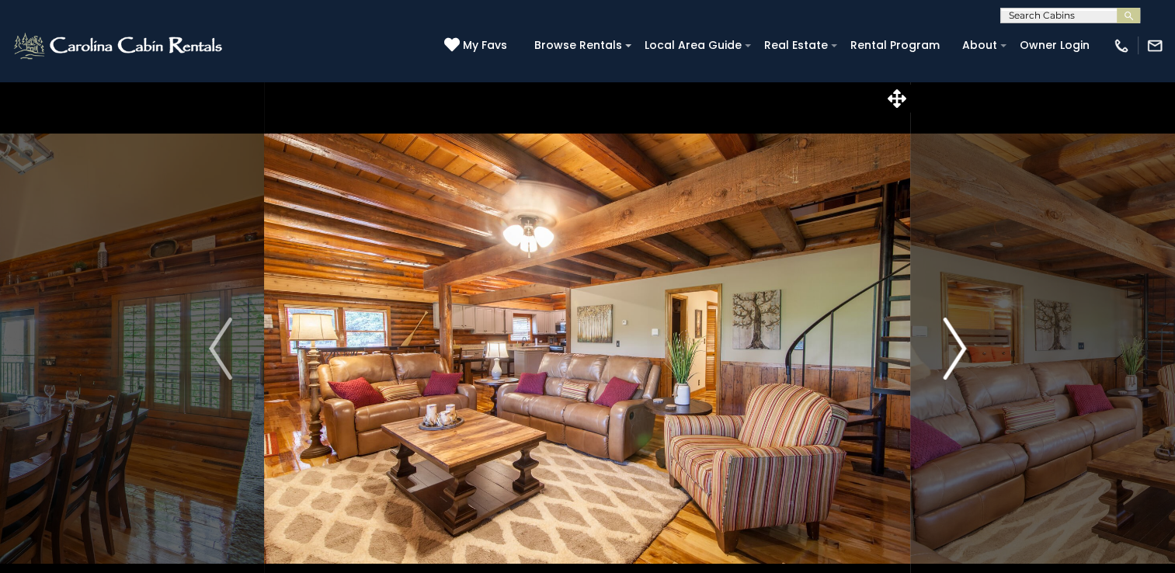
click at [955, 359] on img "Next" at bounding box center [954, 349] width 23 height 62
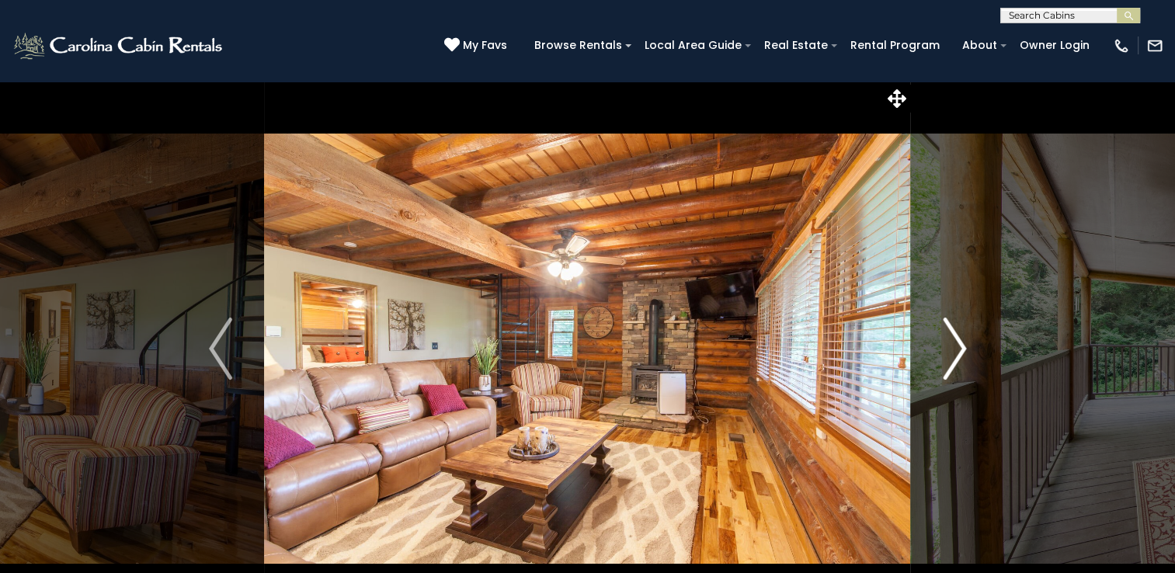
click at [955, 359] on img "Next" at bounding box center [954, 349] width 23 height 62
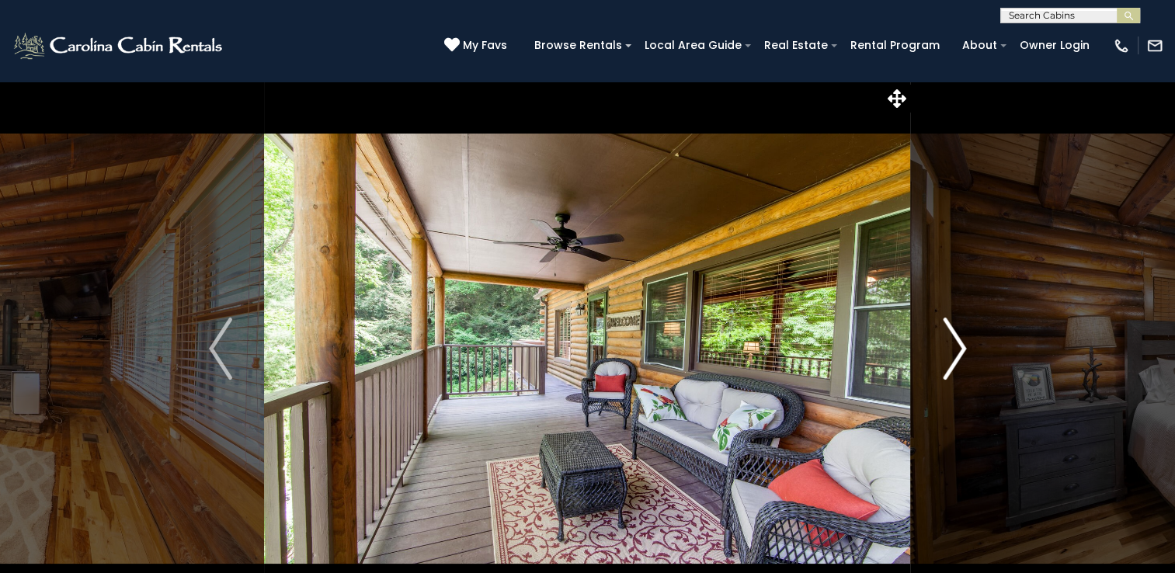
click at [955, 359] on img "Next" at bounding box center [954, 349] width 23 height 62
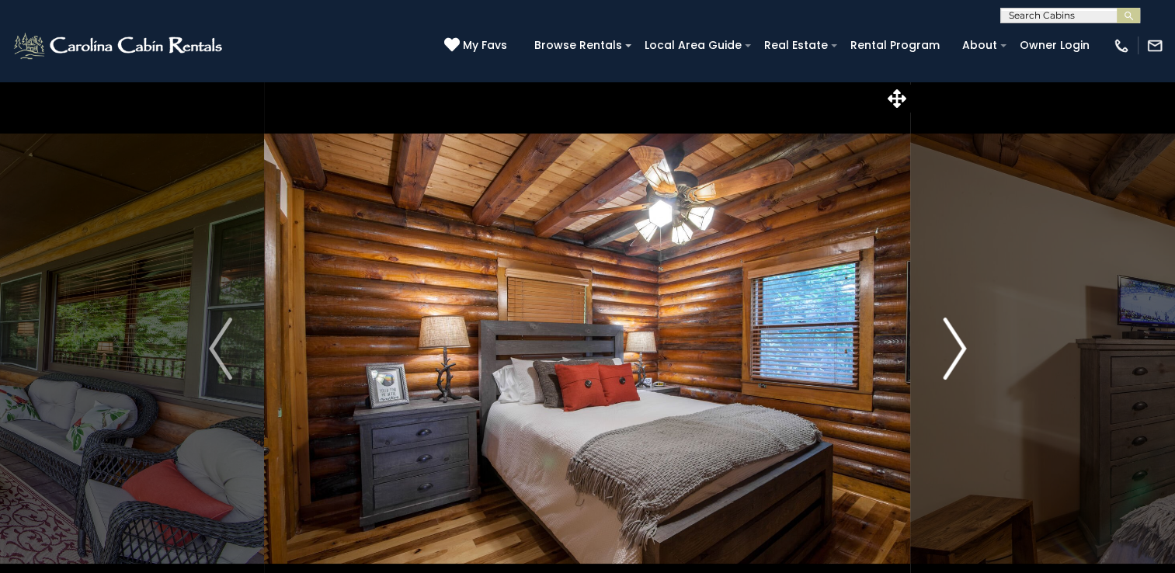
click at [955, 359] on img "Next" at bounding box center [954, 349] width 23 height 62
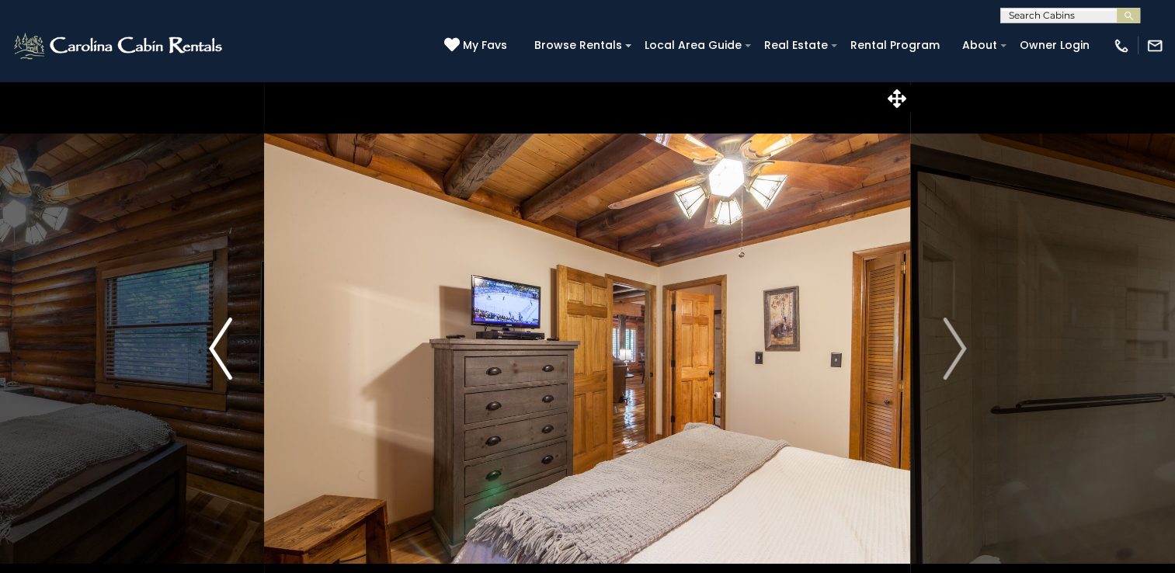
click at [214, 346] on img "Previous" at bounding box center [220, 349] width 23 height 62
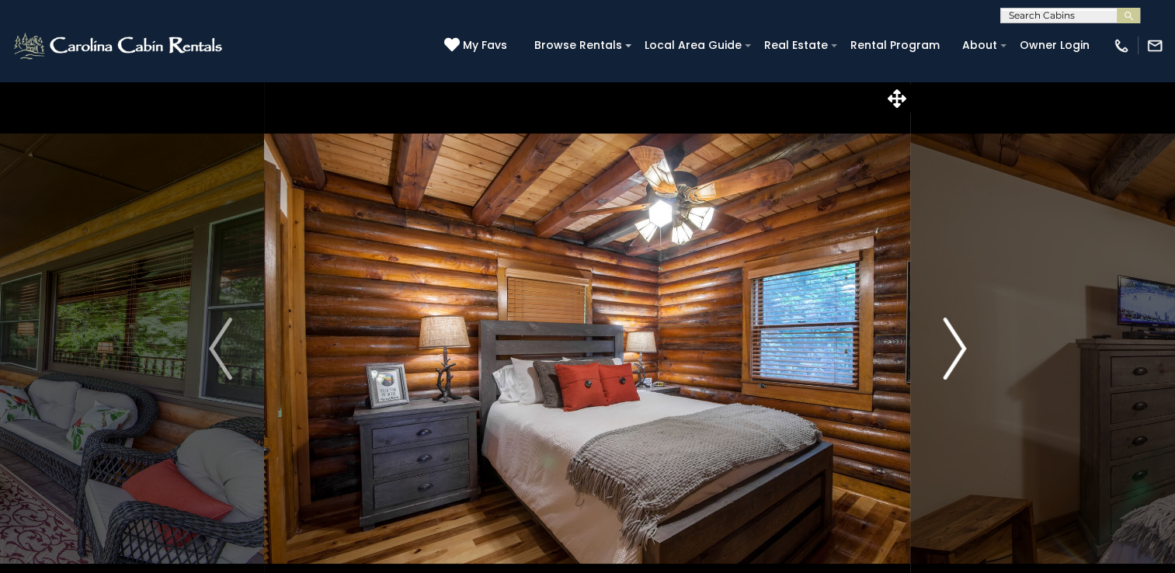
click at [963, 346] on img "Next" at bounding box center [954, 349] width 23 height 62
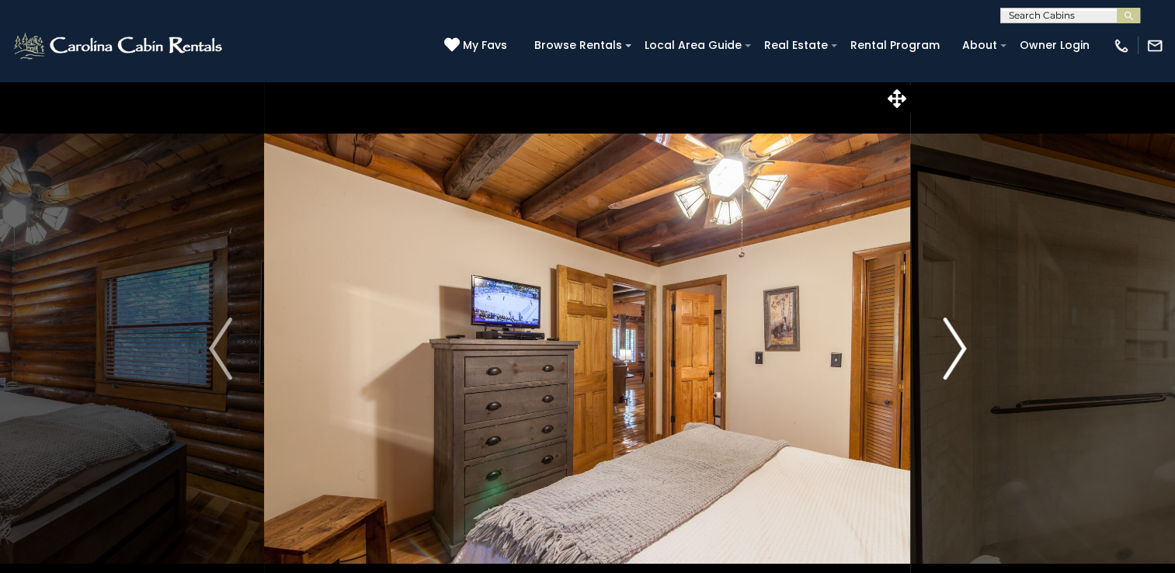
click at [963, 346] on img "Next" at bounding box center [954, 349] width 23 height 62
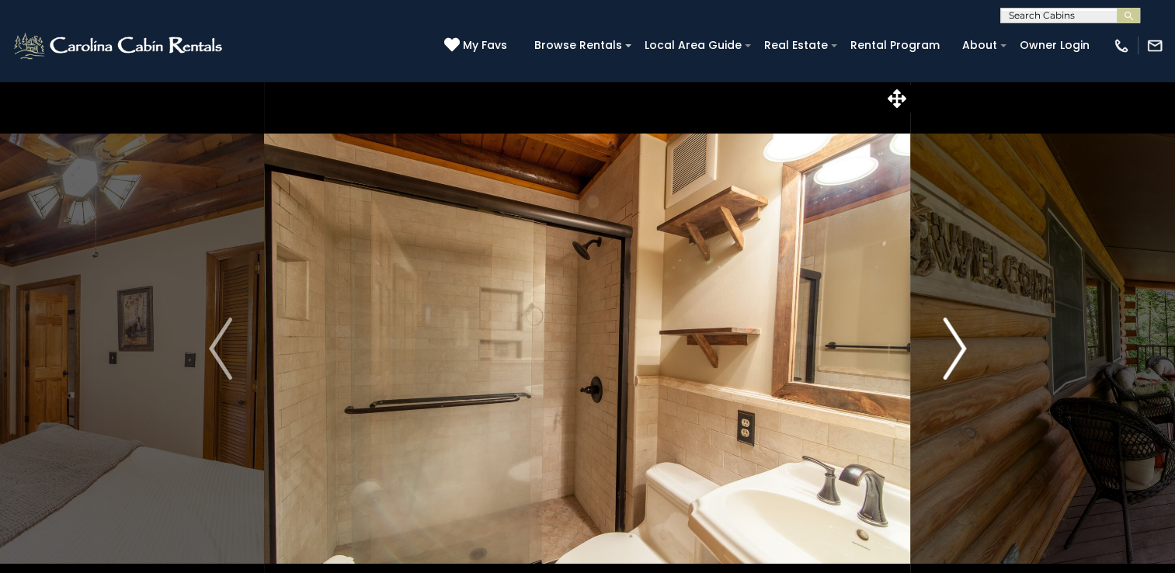
click at [963, 346] on img "Next" at bounding box center [954, 349] width 23 height 62
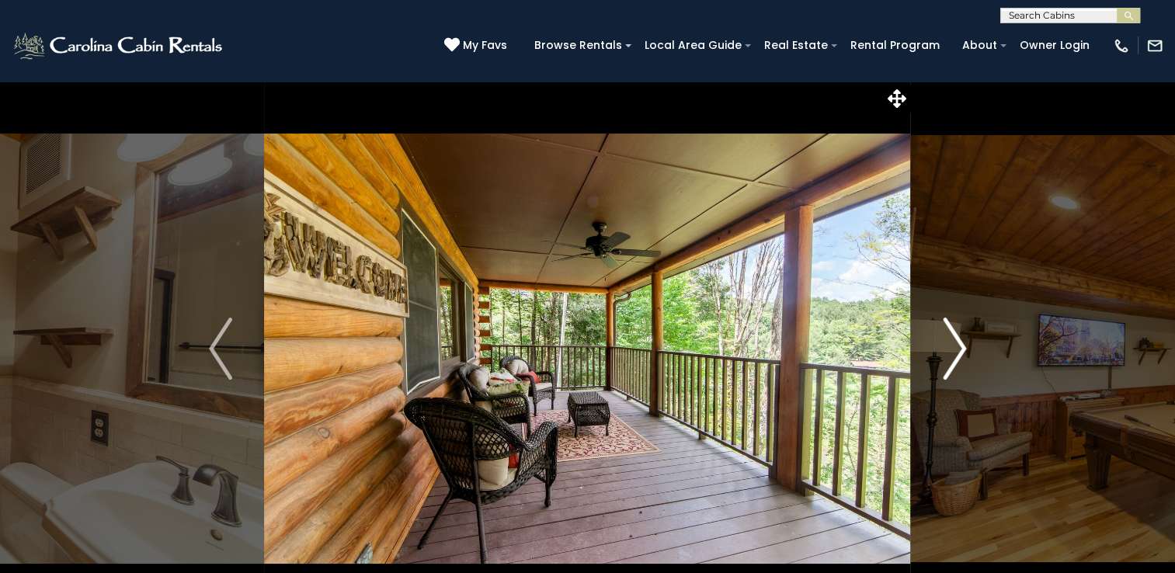
click at [963, 346] on img "Next" at bounding box center [954, 349] width 23 height 62
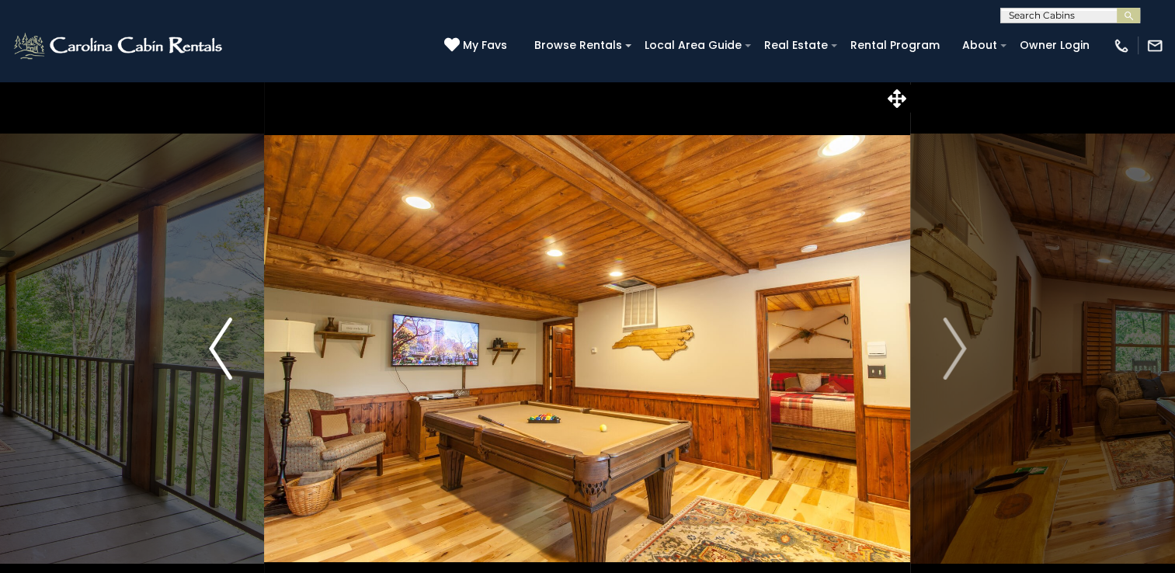
click at [231, 355] on img "Previous" at bounding box center [220, 349] width 23 height 62
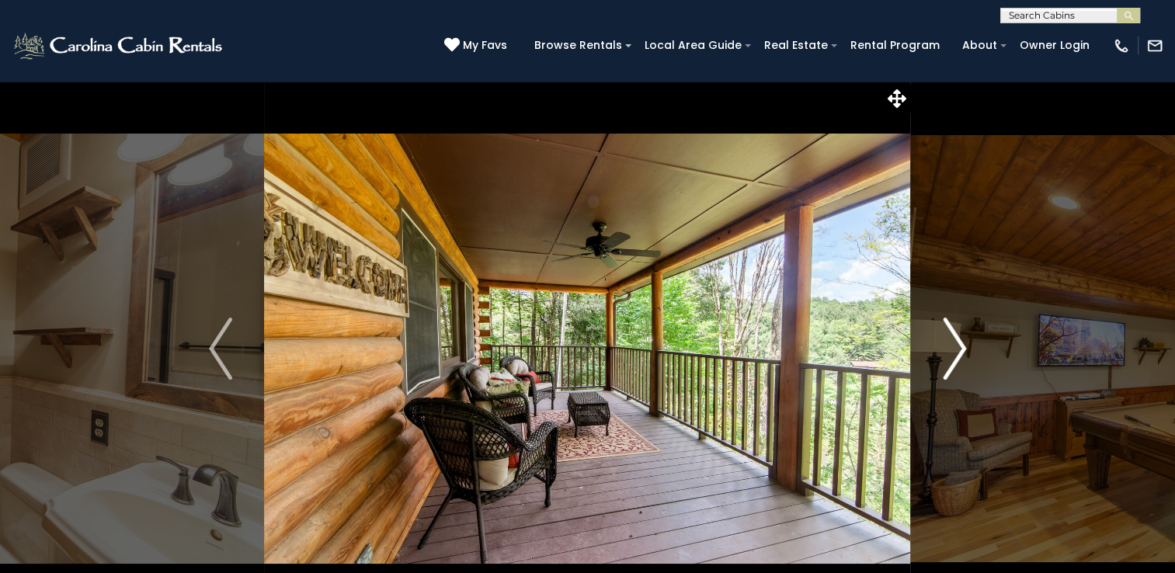
click at [969, 350] on button "Next" at bounding box center [954, 349] width 87 height 536
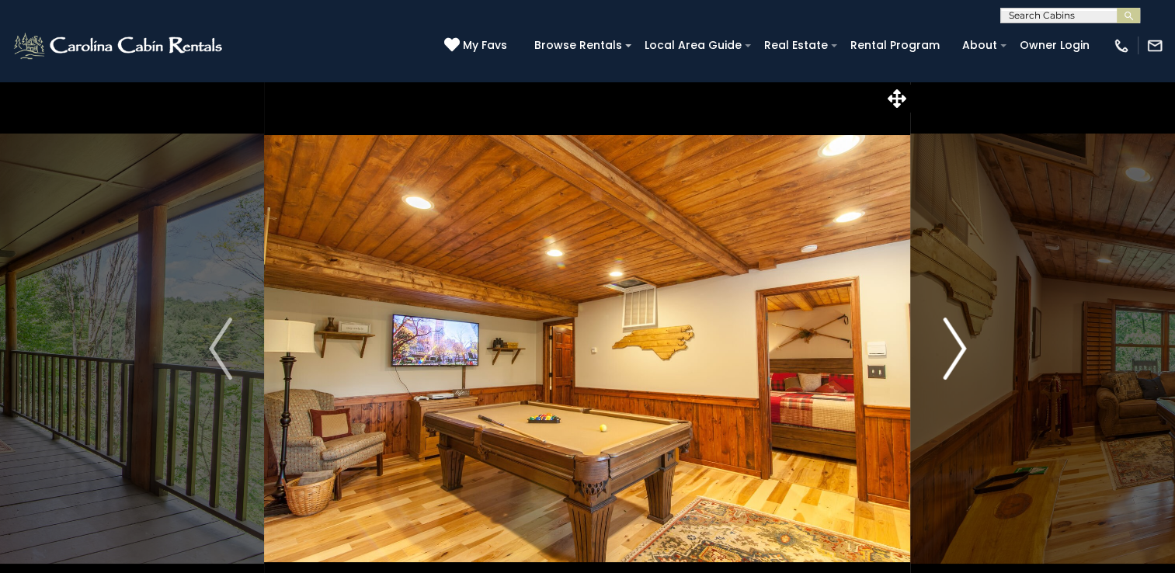
click at [969, 350] on button "Next" at bounding box center [954, 349] width 87 height 536
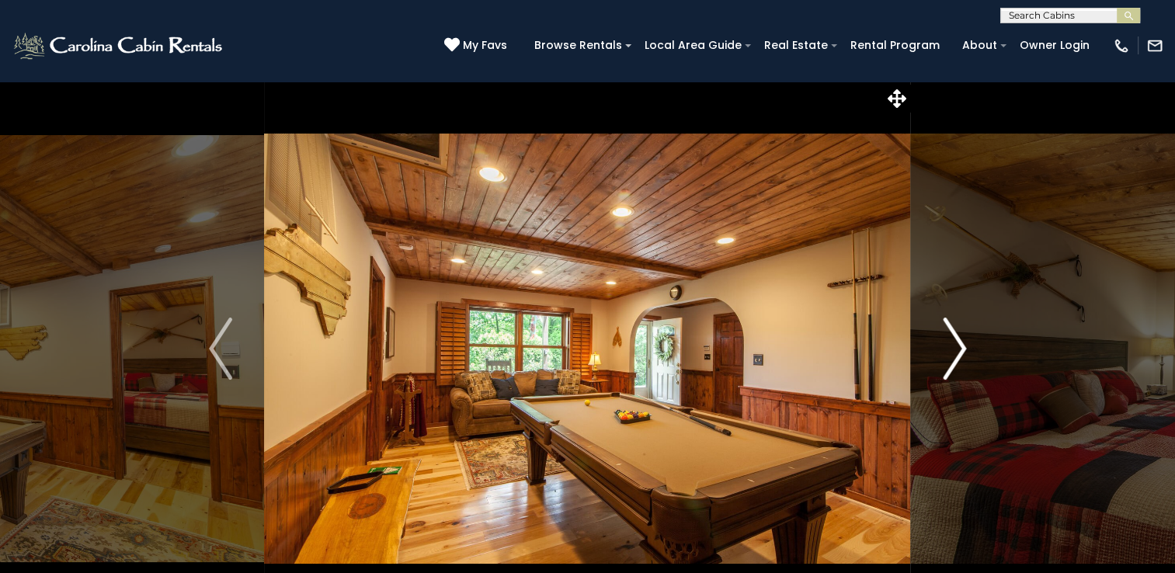
click at [969, 350] on button "Next" at bounding box center [954, 349] width 87 height 536
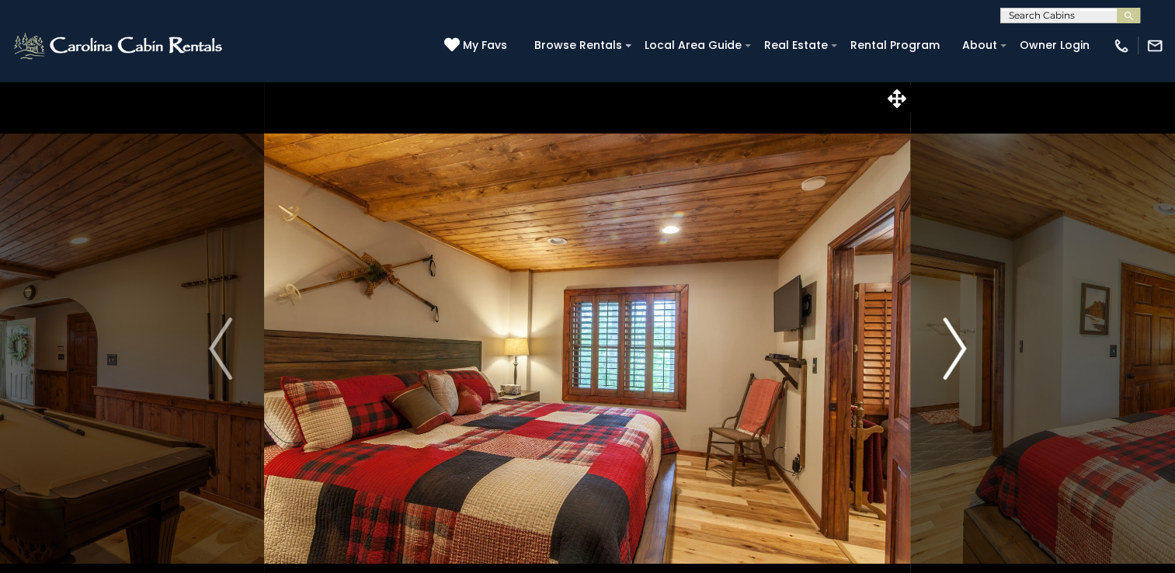
click at [969, 350] on button "Next" at bounding box center [954, 349] width 87 height 536
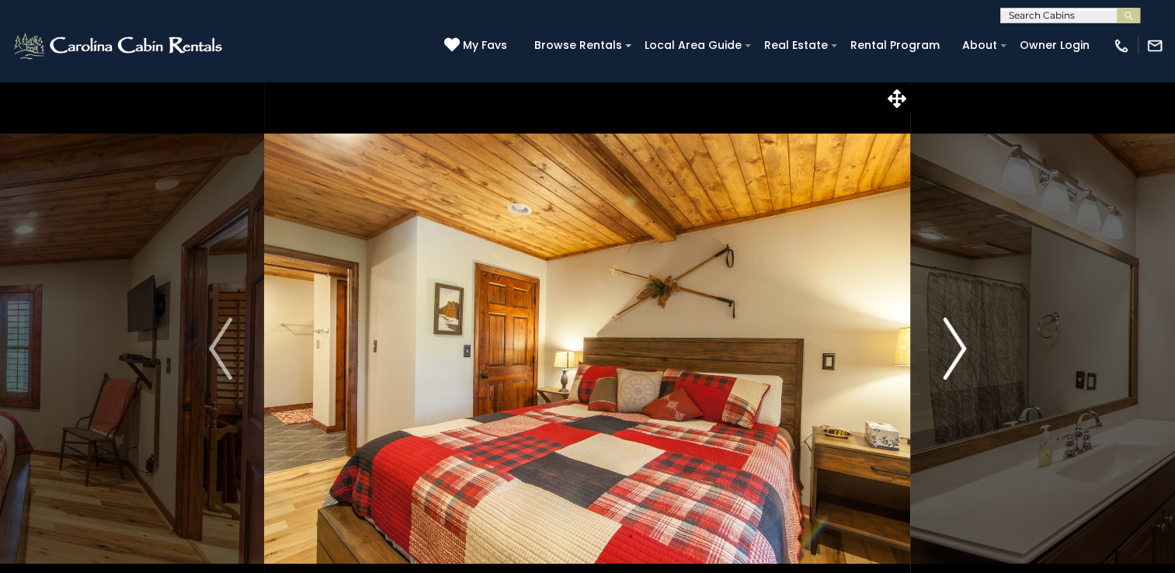
click at [969, 350] on button "Next" at bounding box center [954, 349] width 87 height 536
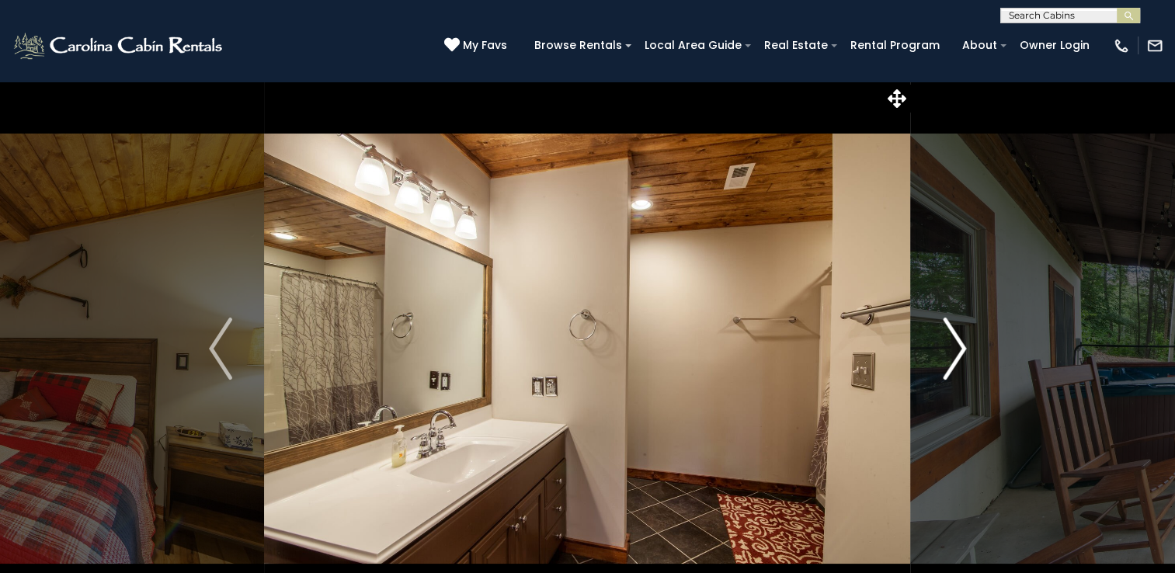
click at [969, 350] on button "Next" at bounding box center [954, 349] width 87 height 536
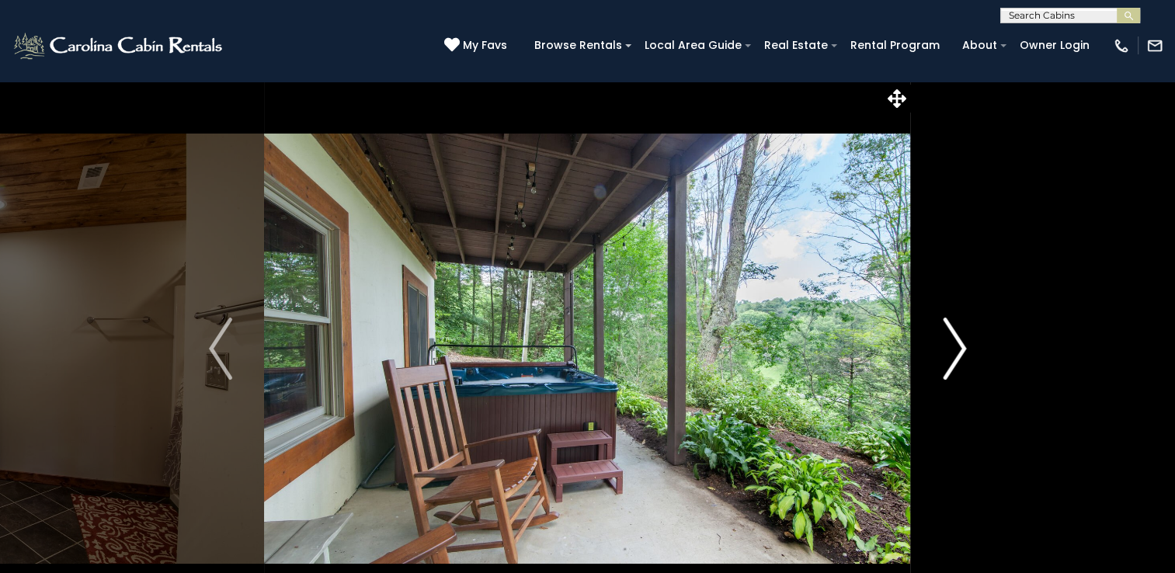
click at [969, 350] on button "Next" at bounding box center [954, 349] width 87 height 536
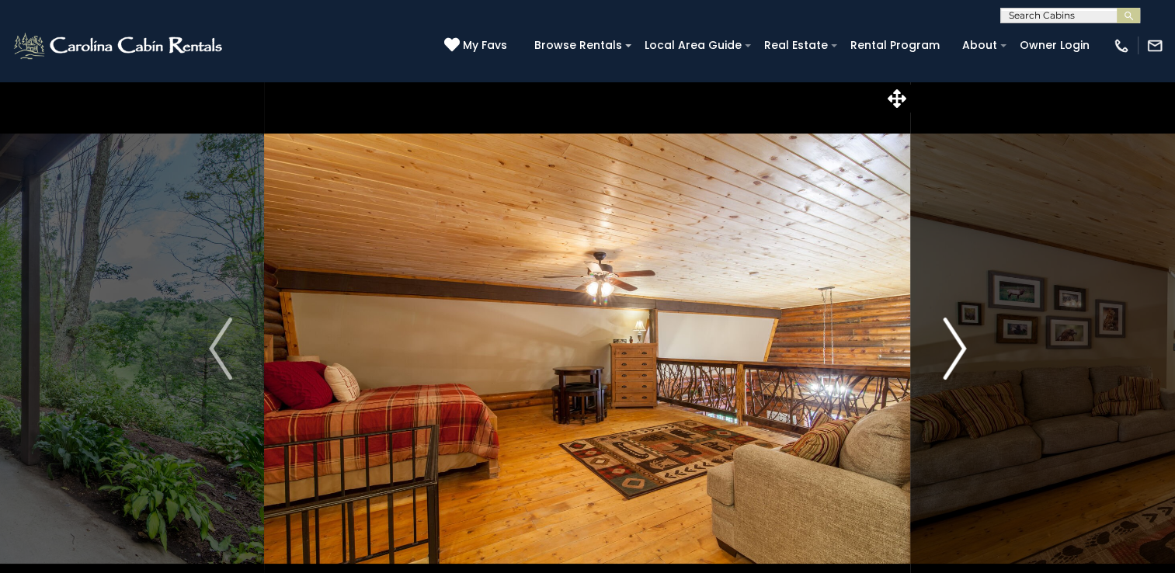
click at [969, 350] on button "Next" at bounding box center [954, 349] width 87 height 536
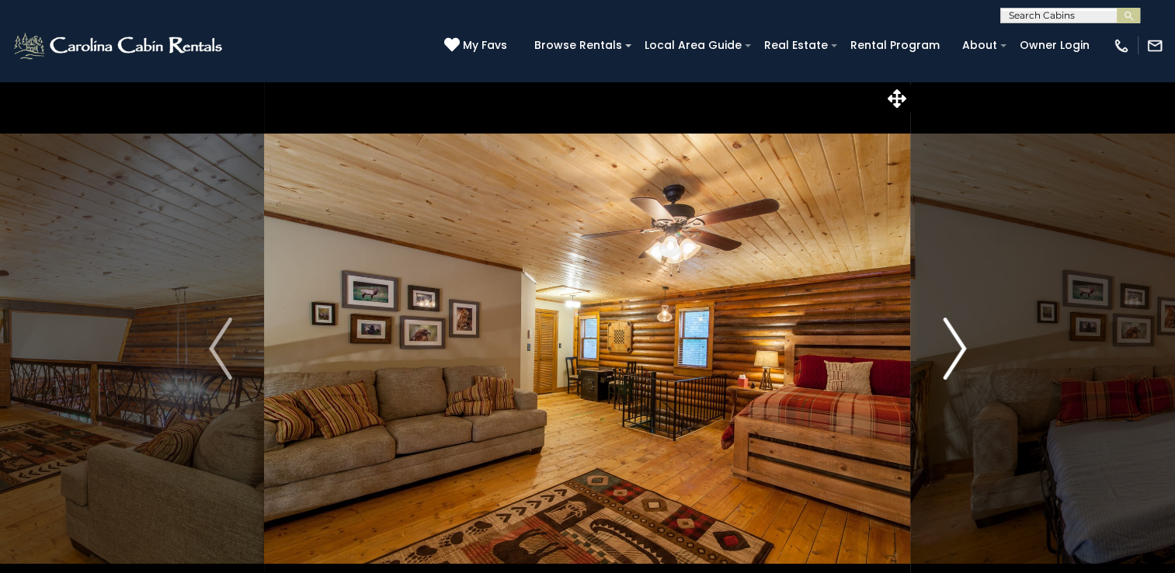
click at [969, 350] on button "Next" at bounding box center [954, 349] width 87 height 536
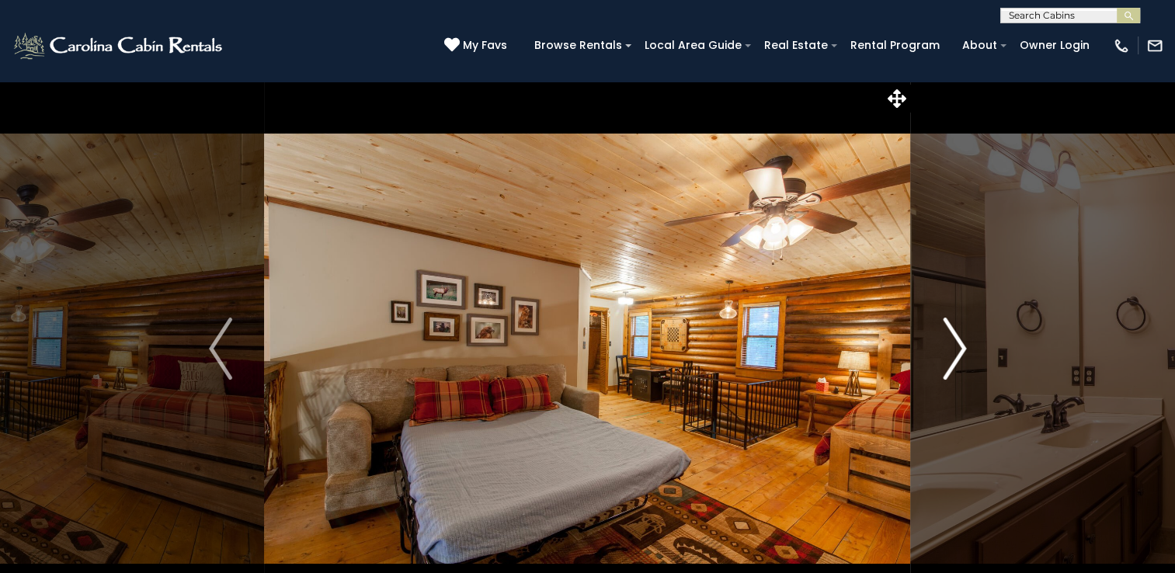
click at [969, 350] on button "Next" at bounding box center [954, 349] width 87 height 536
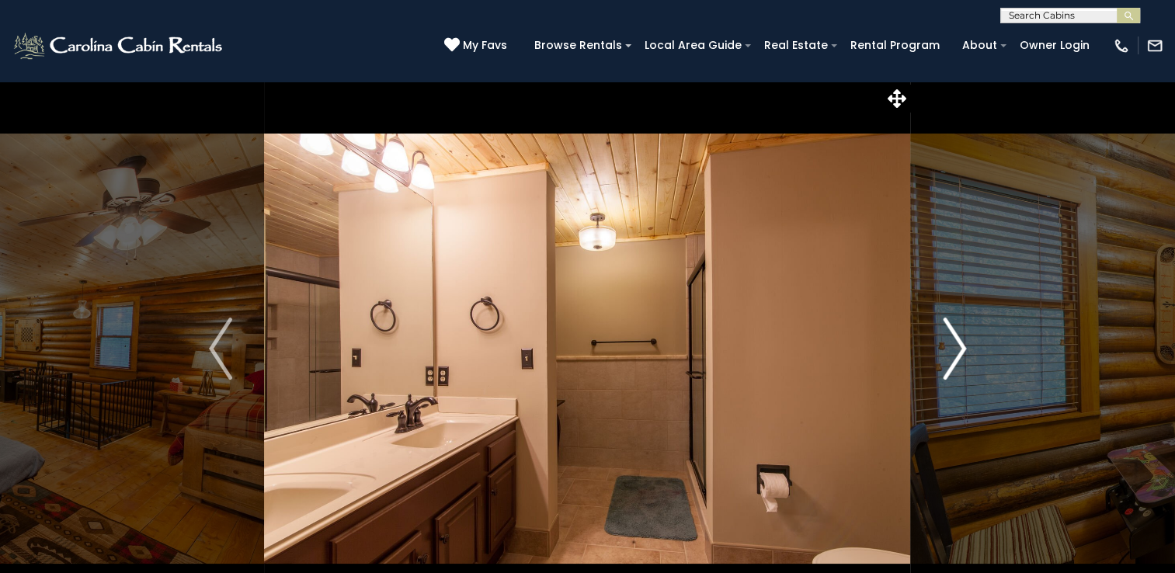
click at [969, 350] on button "Next" at bounding box center [954, 349] width 87 height 536
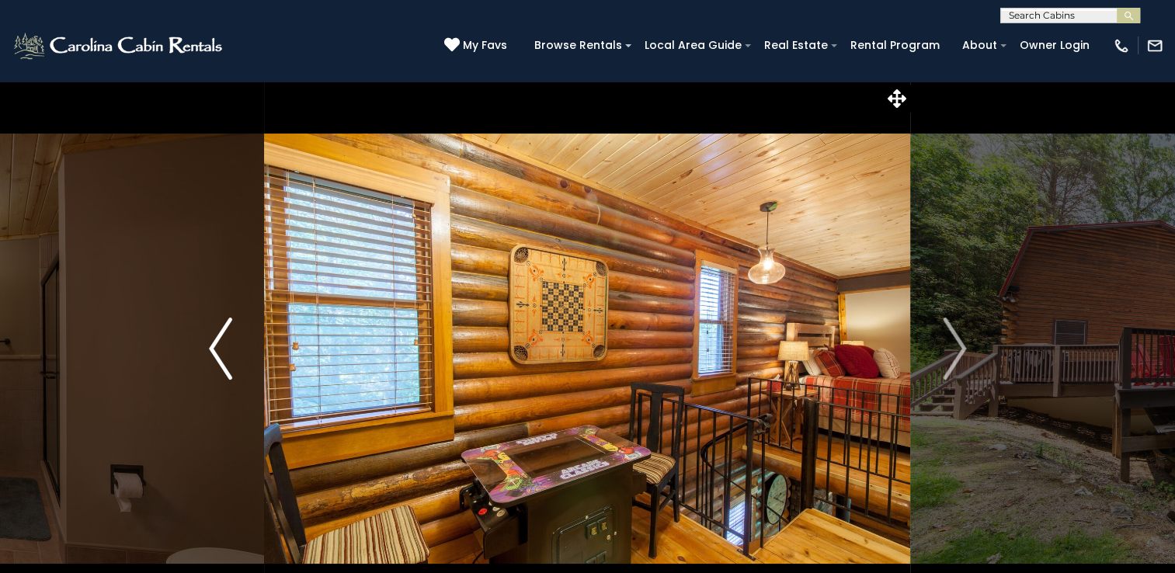
click at [233, 352] on button "Previous" at bounding box center [220, 349] width 87 height 536
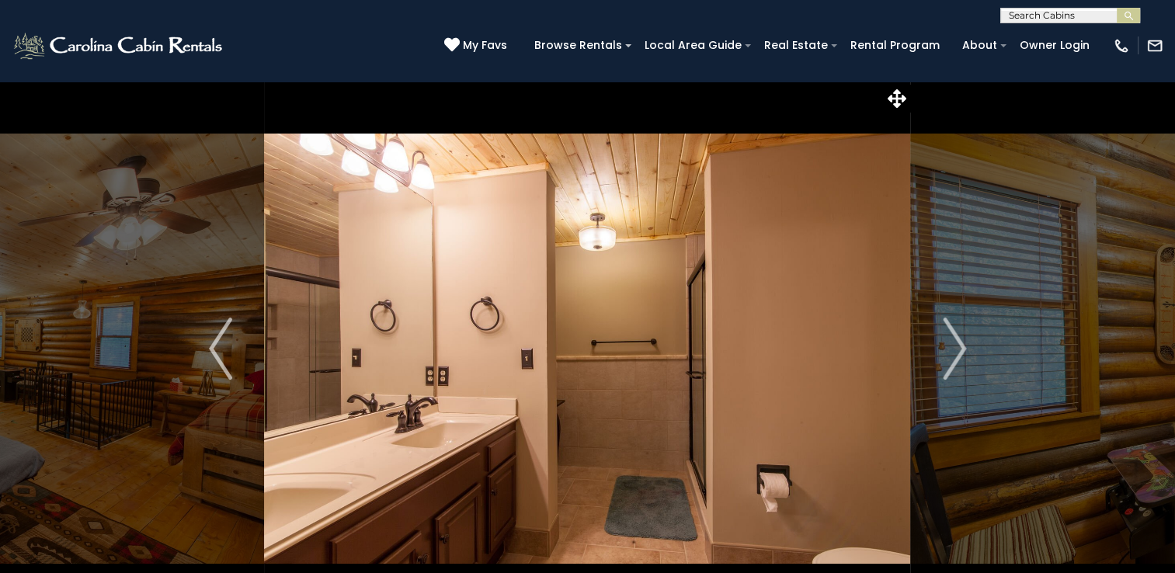
click at [617, 508] on img at bounding box center [587, 349] width 646 height 536
click at [950, 357] on img "Next" at bounding box center [954, 349] width 23 height 62
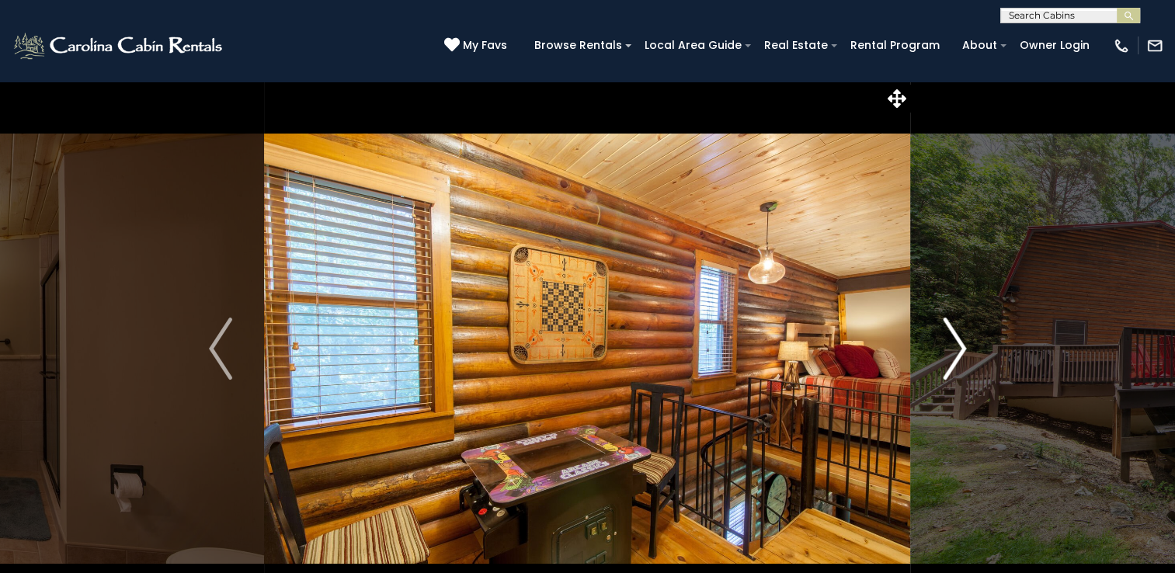
click at [950, 357] on img "Next" at bounding box center [954, 349] width 23 height 62
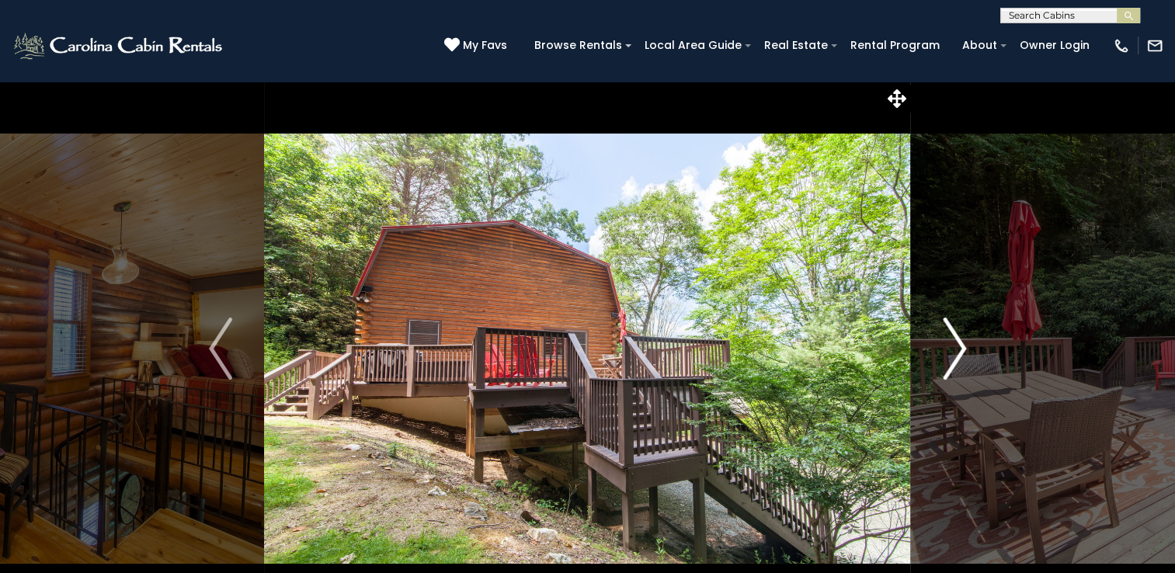
click at [950, 357] on img "Next" at bounding box center [954, 349] width 23 height 62
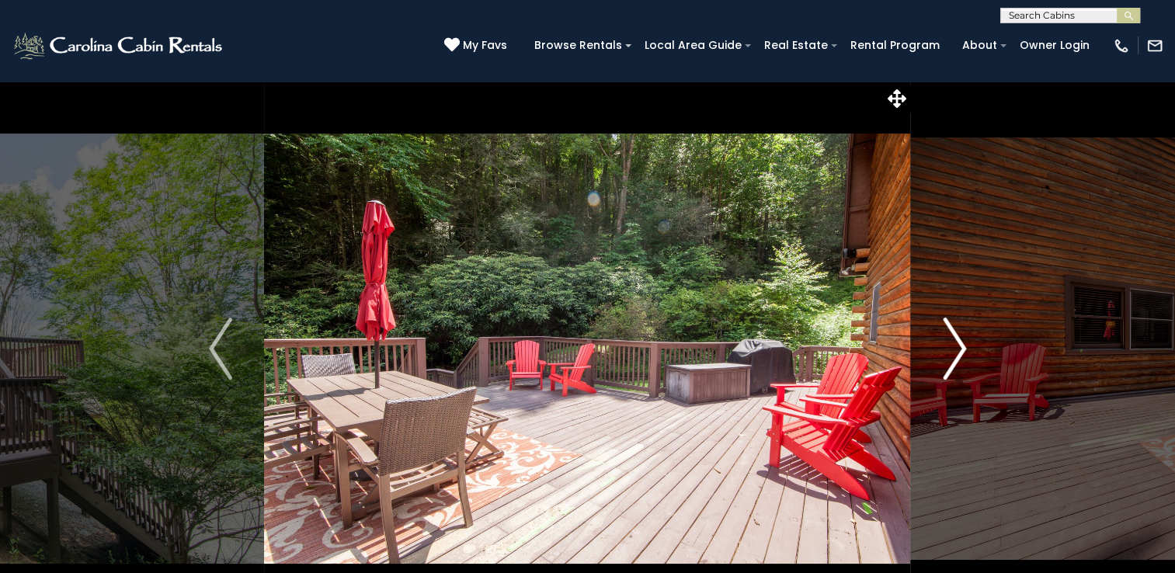
click at [950, 357] on img "Next" at bounding box center [954, 349] width 23 height 62
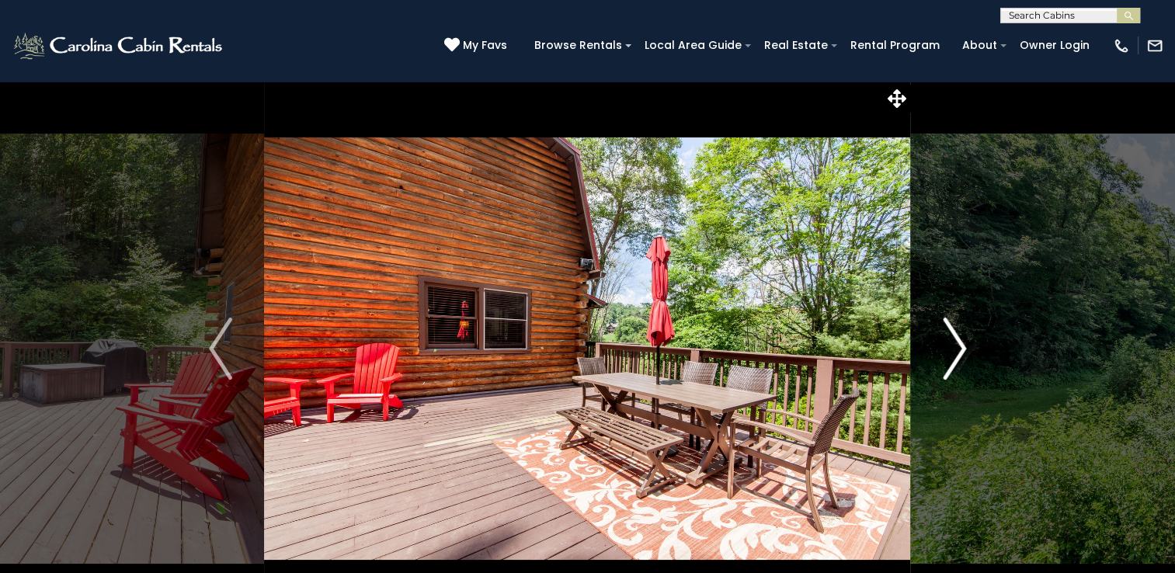
click at [950, 357] on img "Next" at bounding box center [954, 349] width 23 height 62
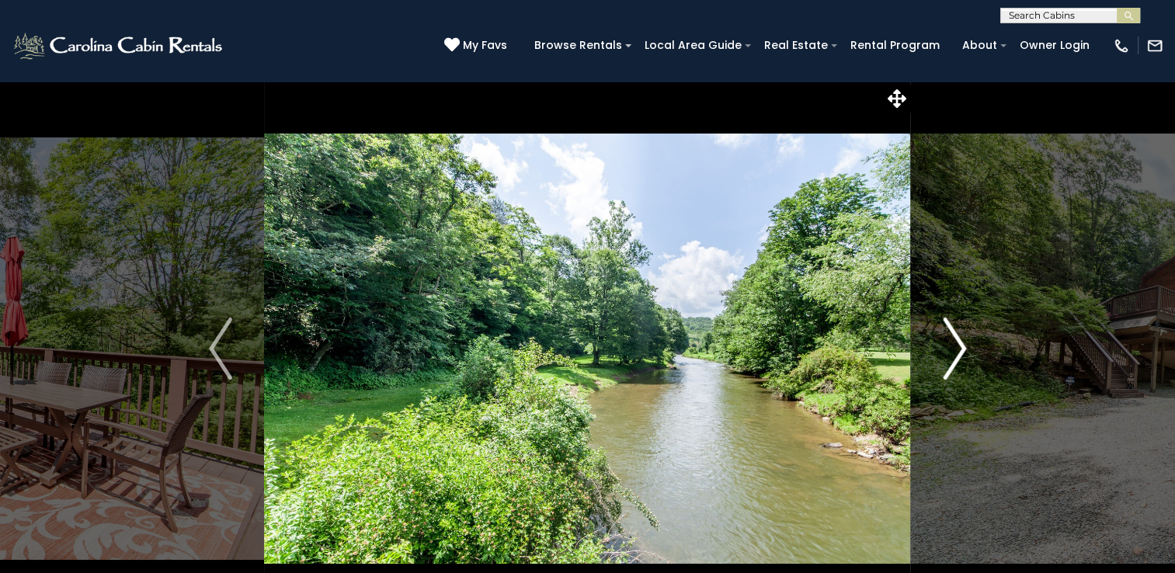
click at [950, 357] on img "Next" at bounding box center [954, 349] width 23 height 62
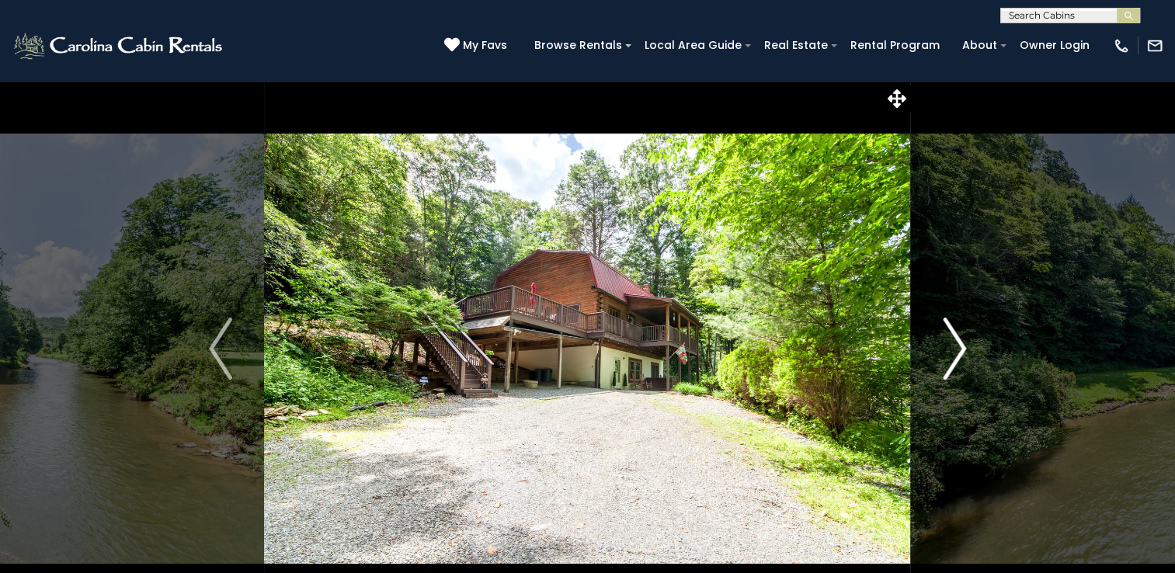
click at [950, 357] on img "Next" at bounding box center [954, 349] width 23 height 62
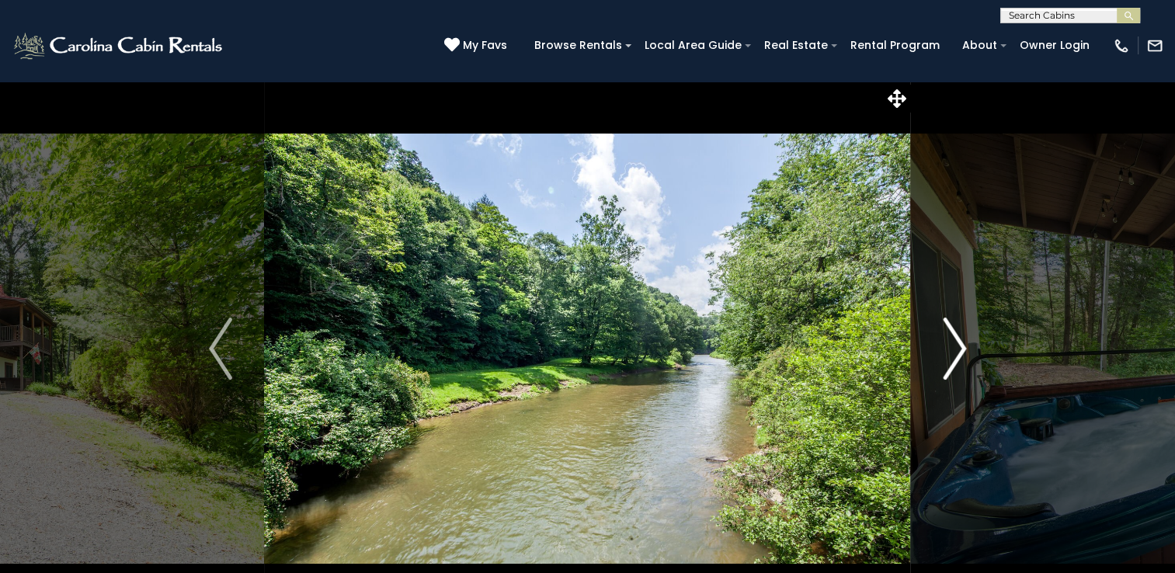
click at [941, 352] on button "Next" at bounding box center [954, 349] width 87 height 536
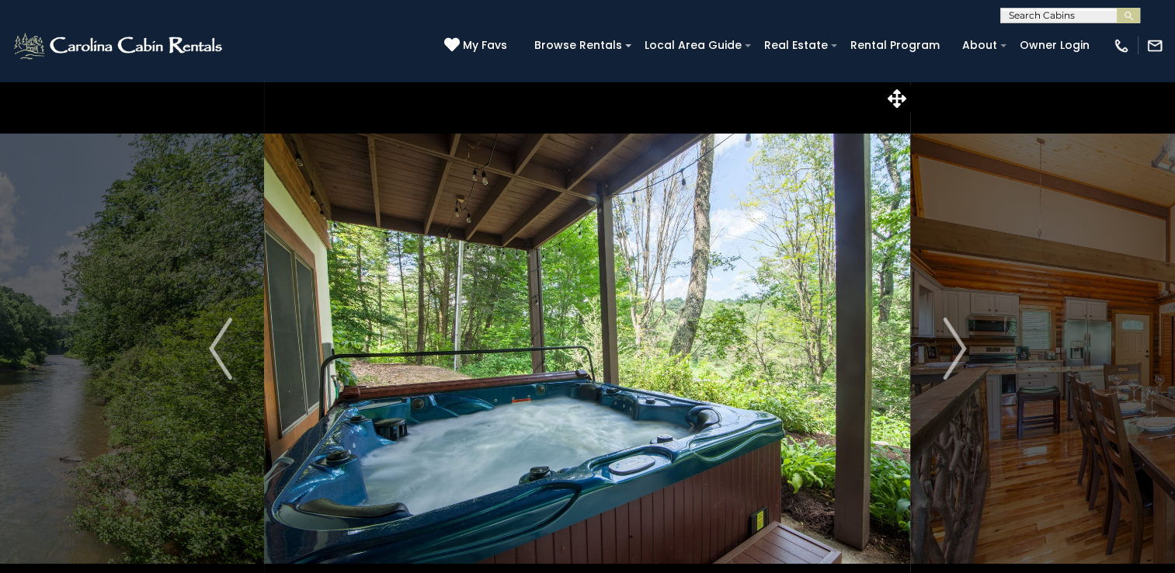
click at [259, 49] on div "(828) 295-6000 My Favs Browse Rentals Local Area Guide Activities & Attractions…" at bounding box center [587, 52] width 1175 height 58
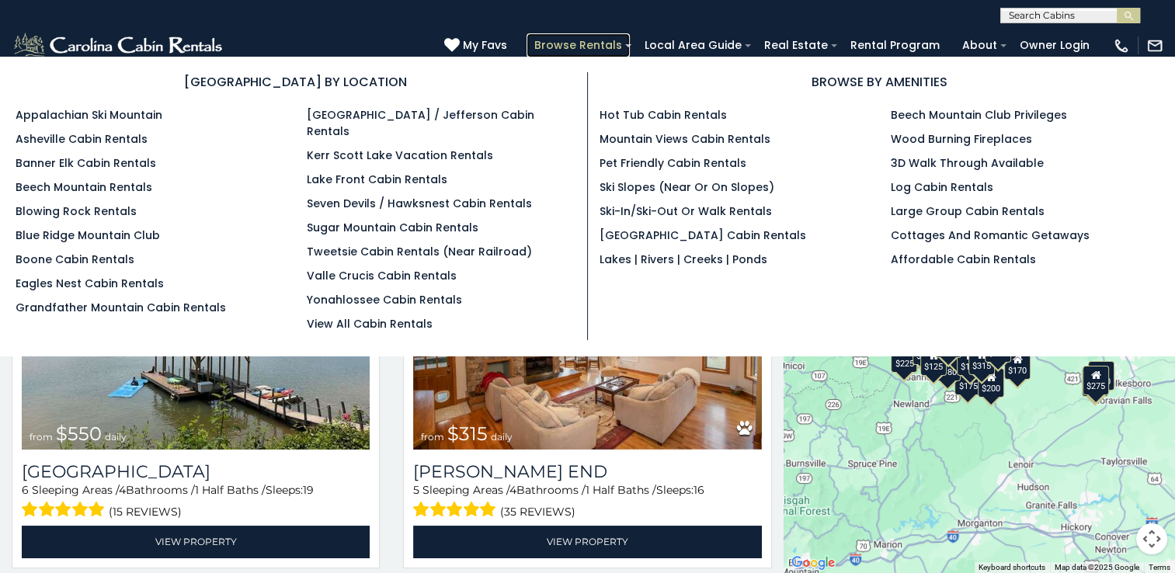
click at [611, 50] on link "Browse Rentals" at bounding box center [578, 45] width 103 height 24
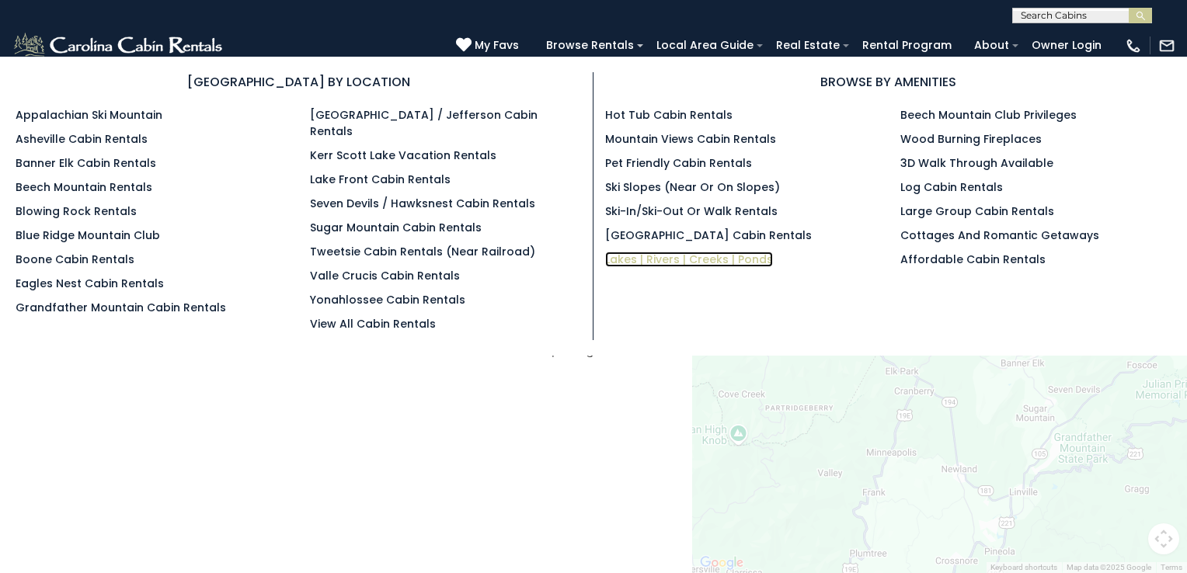
click at [663, 259] on link "Lakes | Rivers | Creeks | Ponds" at bounding box center [689, 260] width 168 height 16
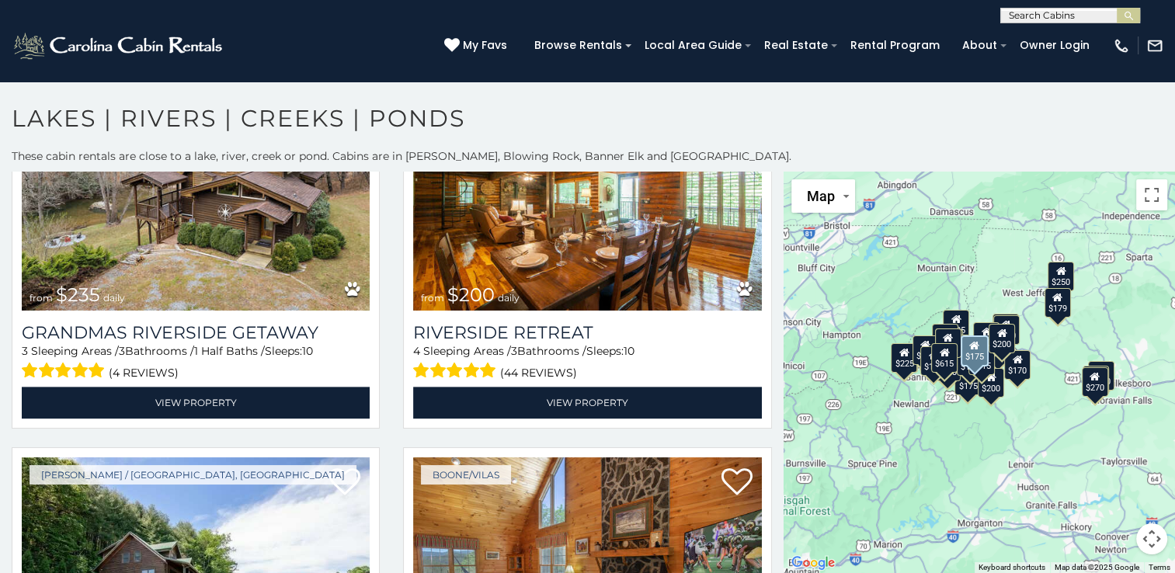
scroll to position [2175, 0]
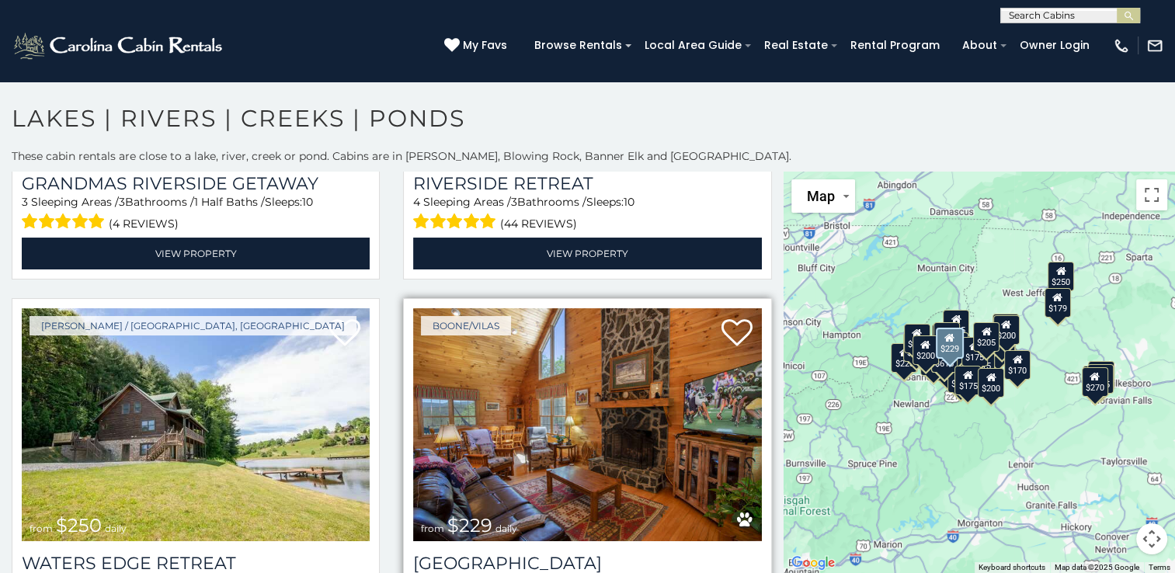
scroll to position [1724, 0]
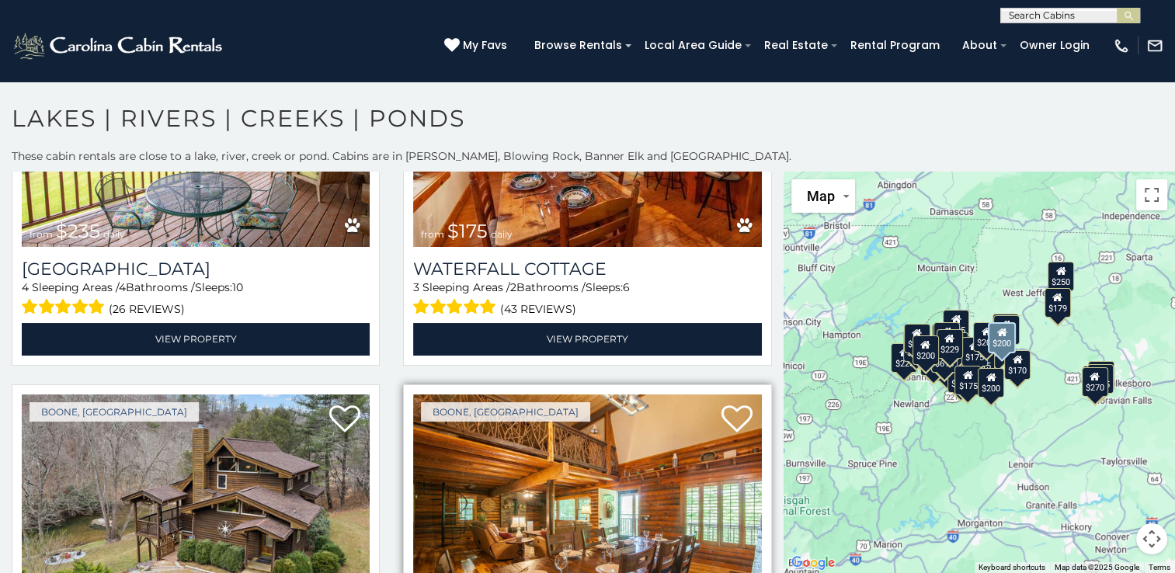
click at [592, 459] on img at bounding box center [587, 511] width 348 height 233
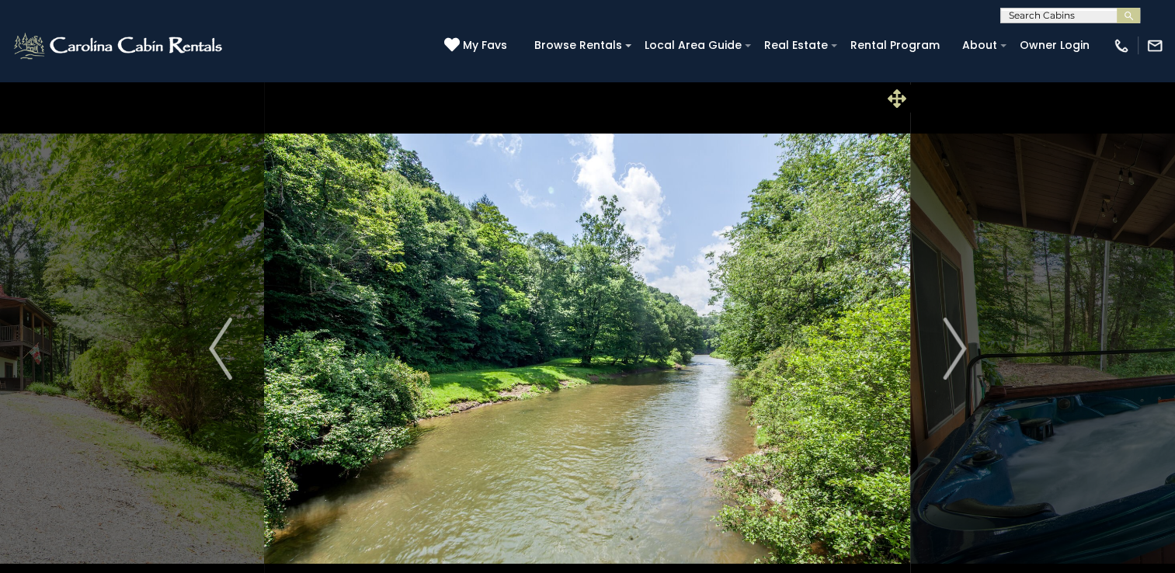
click at [895, 98] on icon at bounding box center [897, 98] width 19 height 19
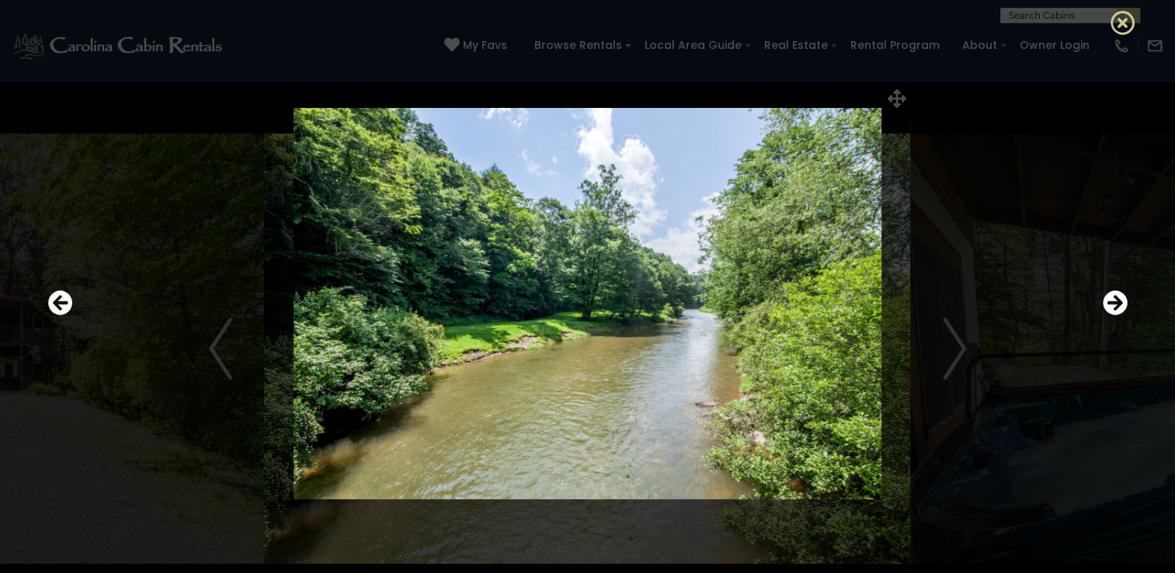
click at [1124, 20] on icon at bounding box center [1123, 22] width 25 height 25
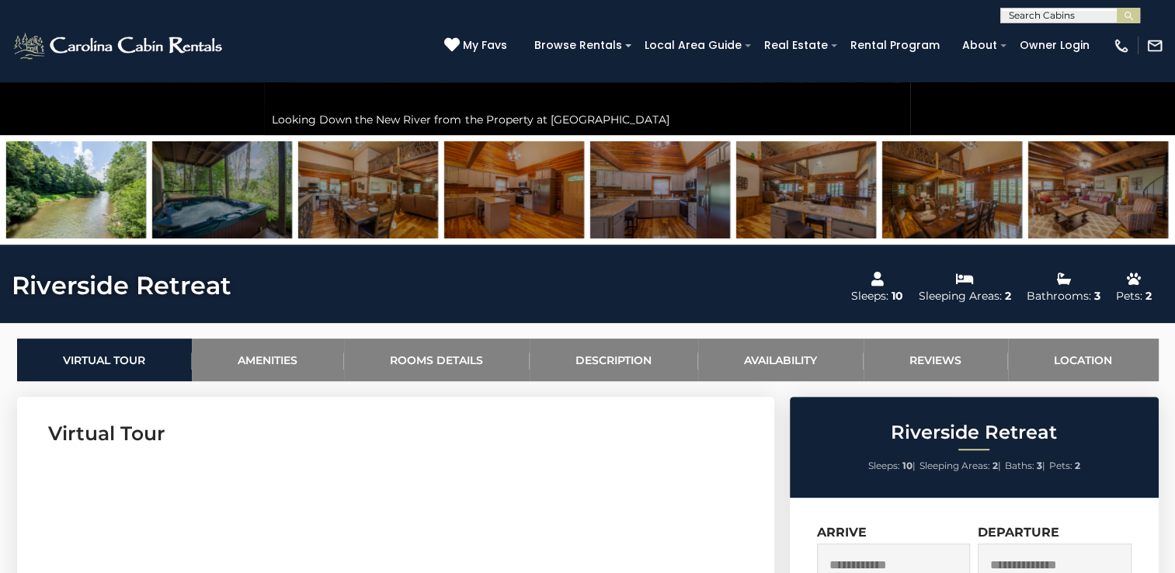
scroll to position [854, 0]
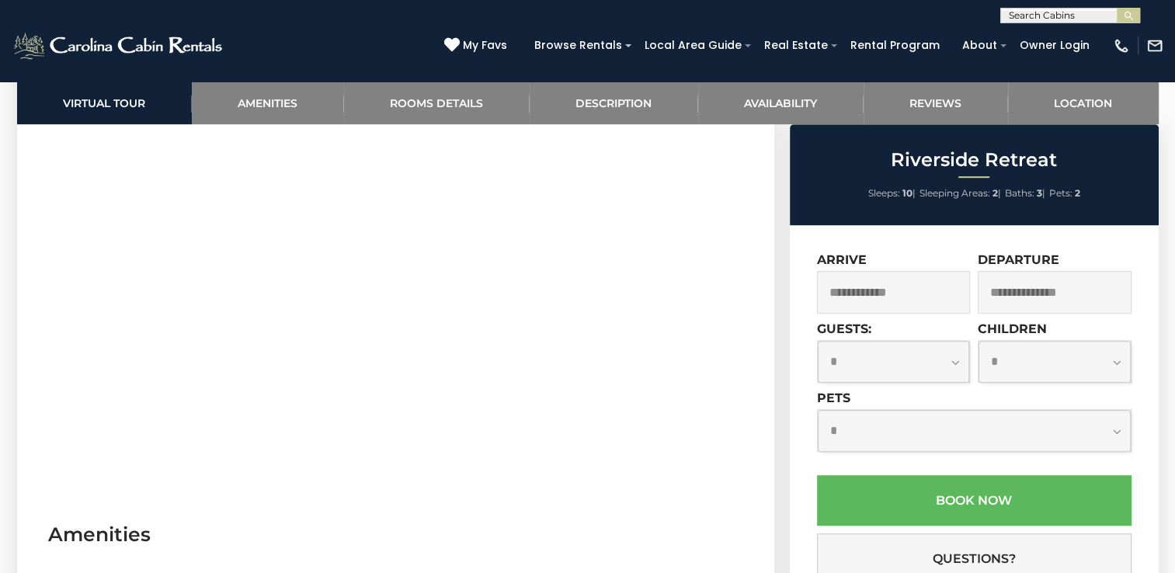
click at [727, 299] on section "Virtual Tour" at bounding box center [395, 261] width 757 height 474
click at [25, 291] on section "Virtual Tour" at bounding box center [395, 261] width 757 height 474
drag, startPoint x: 0, startPoint y: 284, endPoint x: 63, endPoint y: 272, distance: 64.1
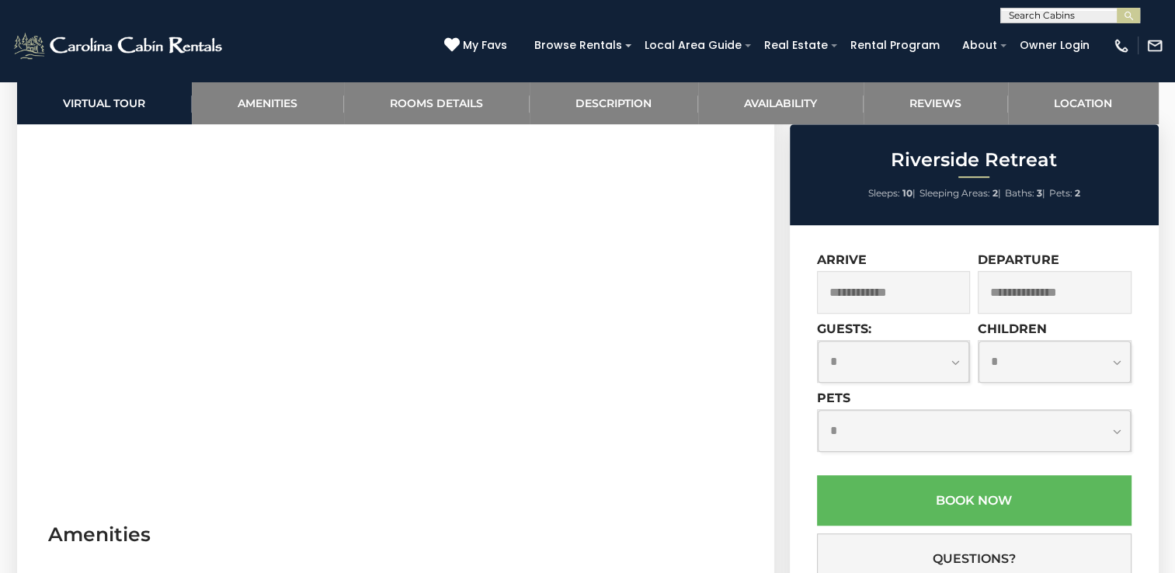
click at [730, 373] on section "Virtual Tour" at bounding box center [395, 261] width 757 height 474
